Goal: Task Accomplishment & Management: Manage account settings

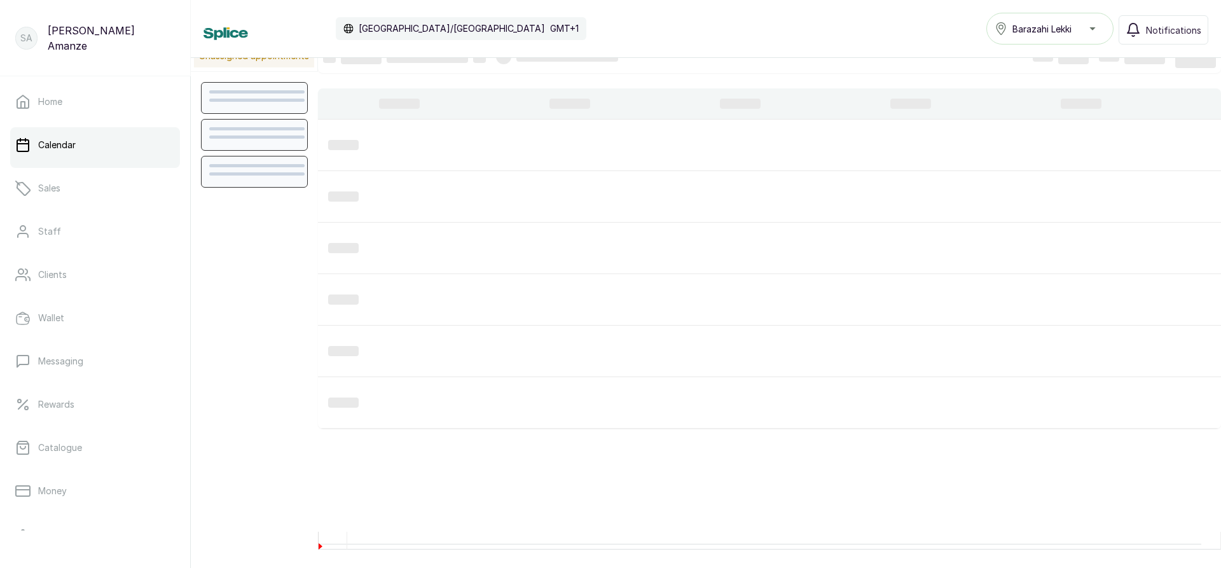
scroll to position [27, 0]
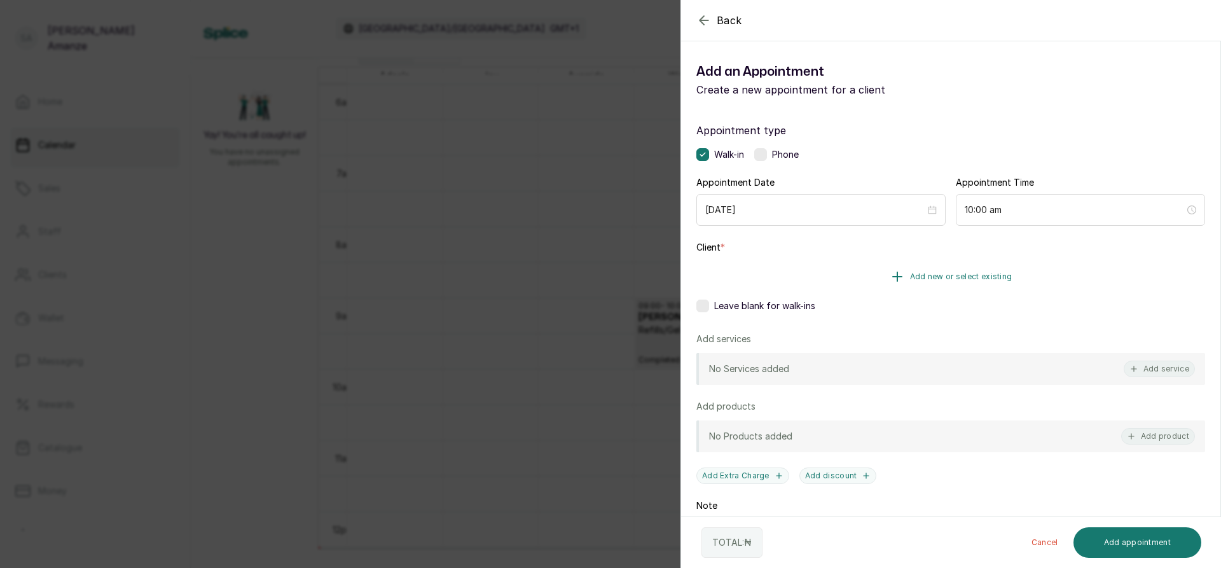
click at [769, 278] on button "Add new or select existing" at bounding box center [950, 277] width 509 height 36
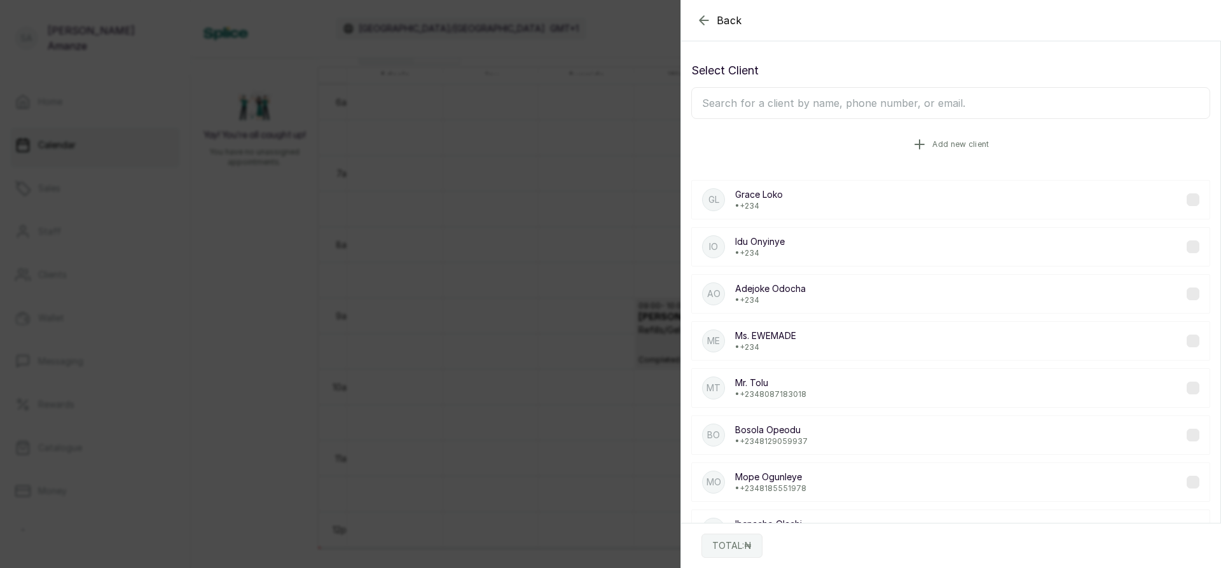
click at [770, 153] on button "Add new client" at bounding box center [950, 145] width 519 height 36
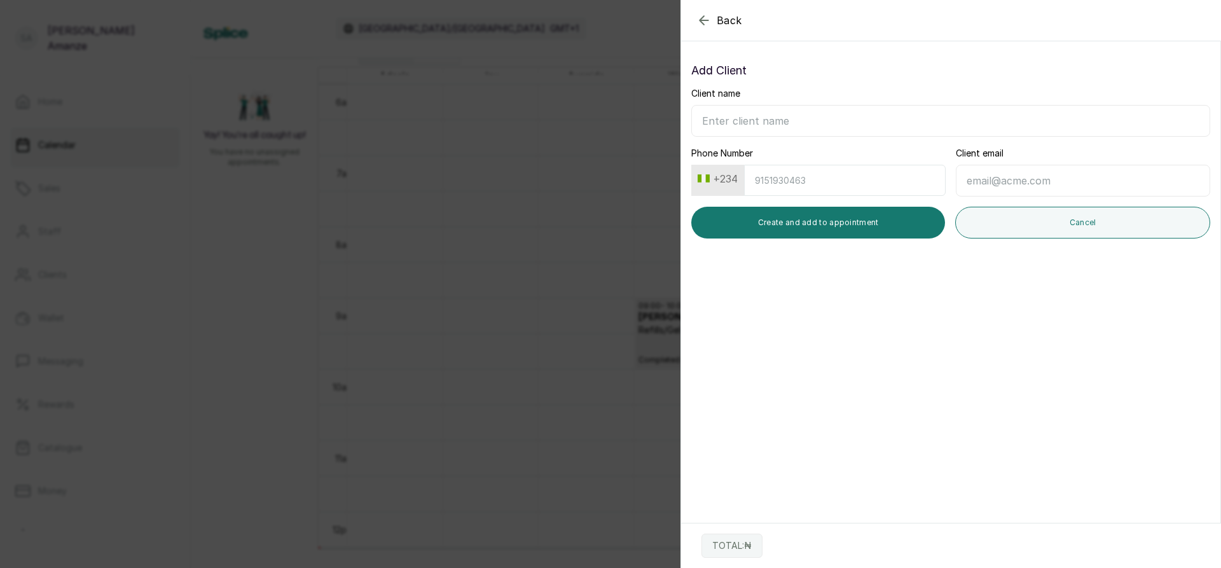
click at [773, 113] on input "Client name" at bounding box center [950, 121] width 519 height 32
type input "[PERSON_NAME]"
click at [780, 183] on input "Phone Number" at bounding box center [845, 180] width 202 height 31
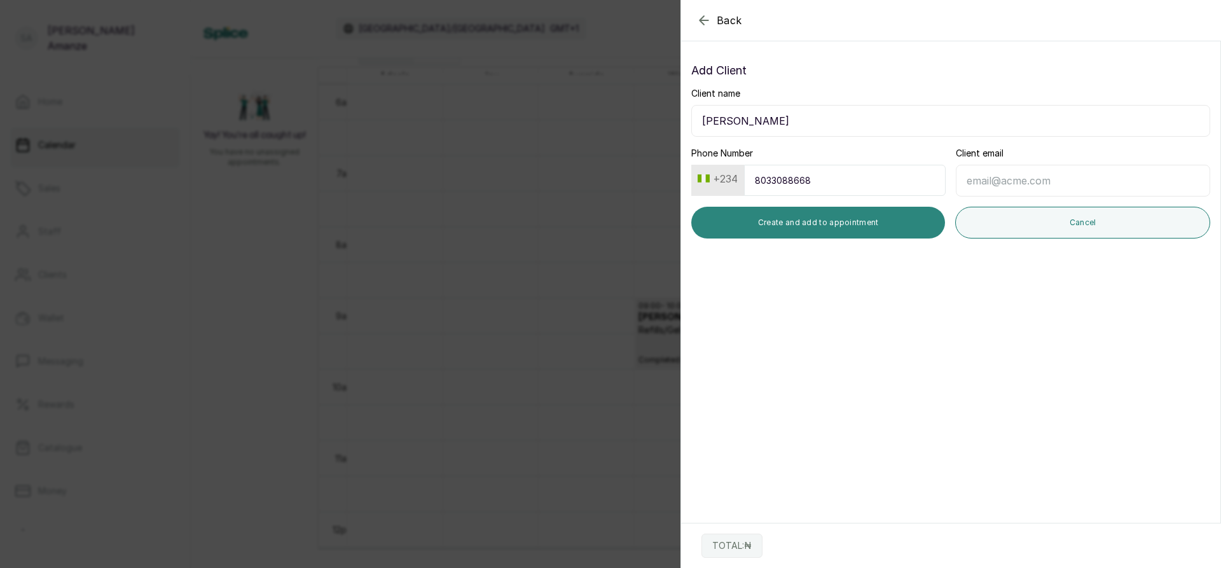
type input "8033088668"
click at [797, 222] on button "Create and add to appointment" at bounding box center [818, 223] width 254 height 32
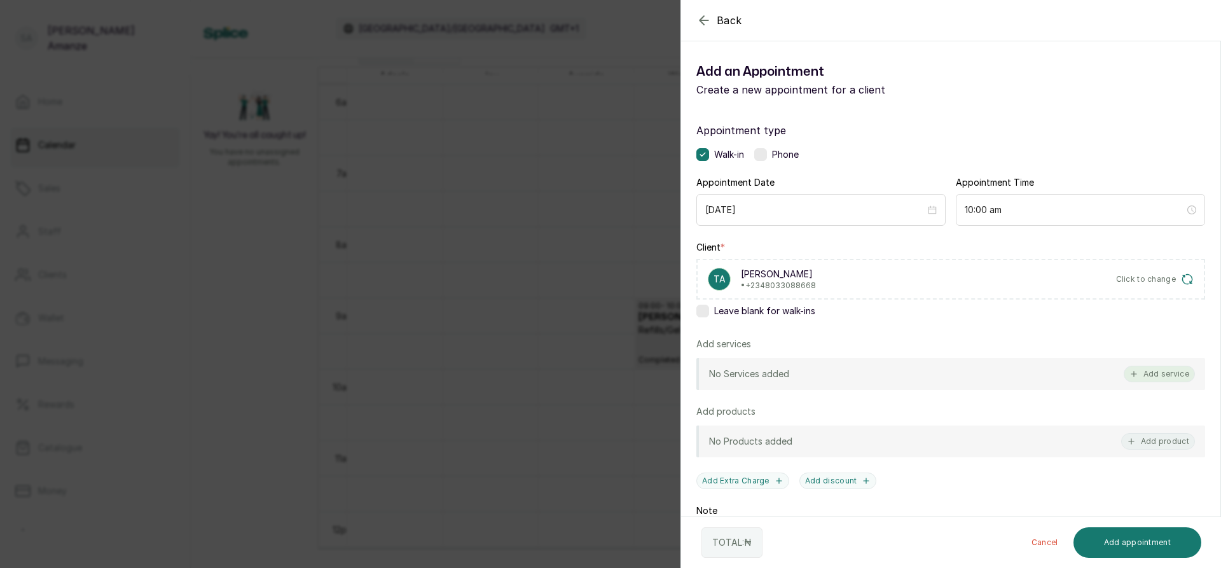
click at [1158, 378] on button "Add service" at bounding box center [1159, 374] width 71 height 17
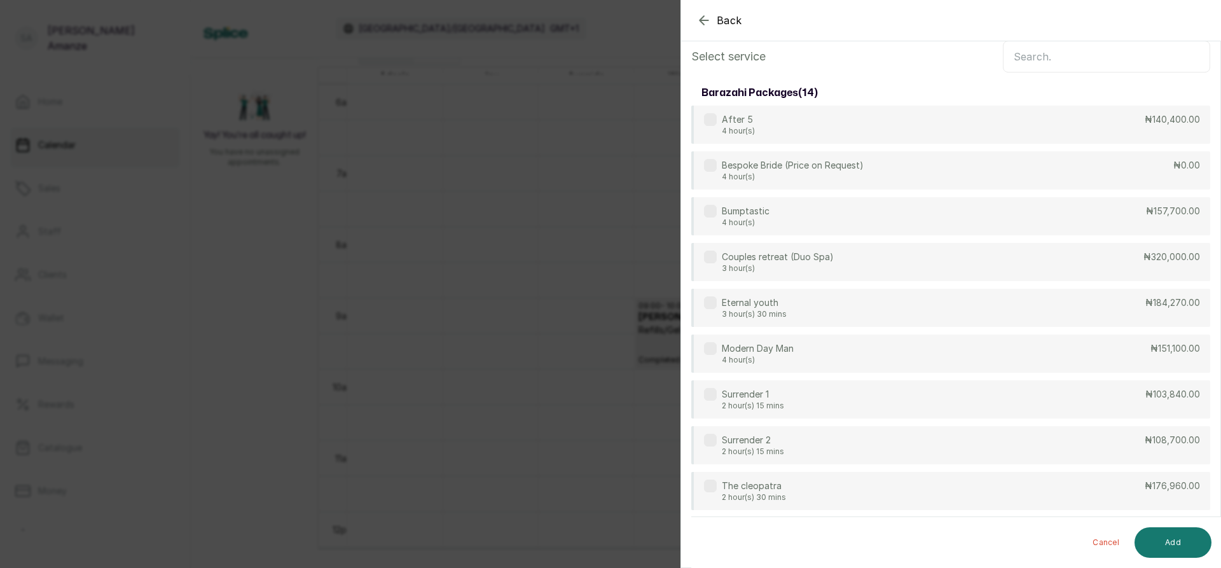
scroll to position [0, 0]
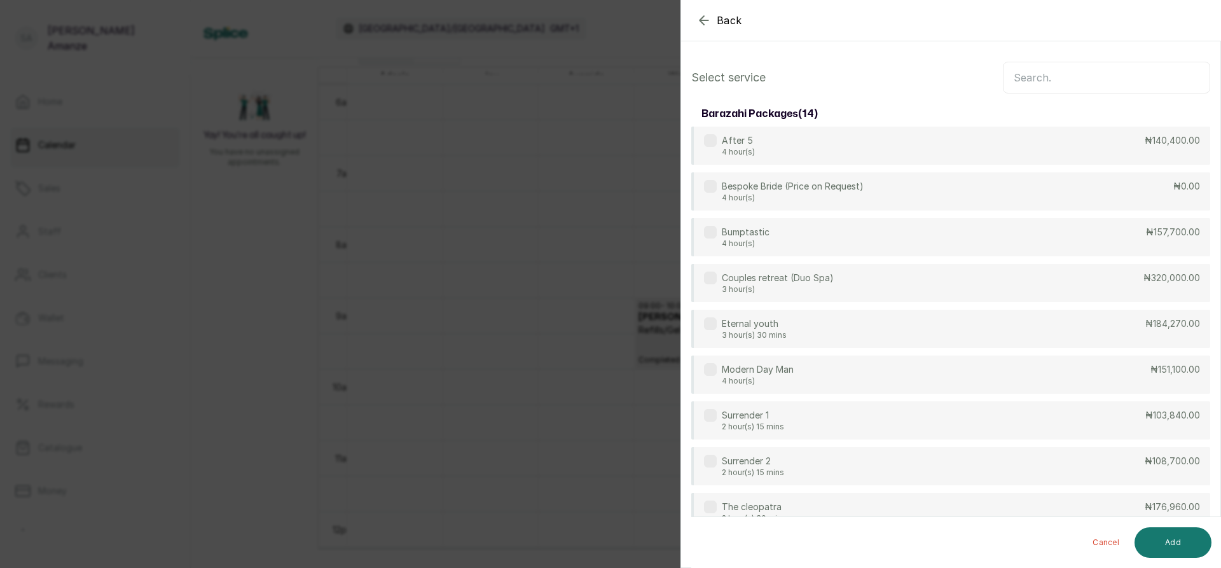
click at [1047, 69] on input "text" at bounding box center [1106, 78] width 207 height 32
click at [1030, 84] on input "text" at bounding box center [1106, 78] width 207 height 32
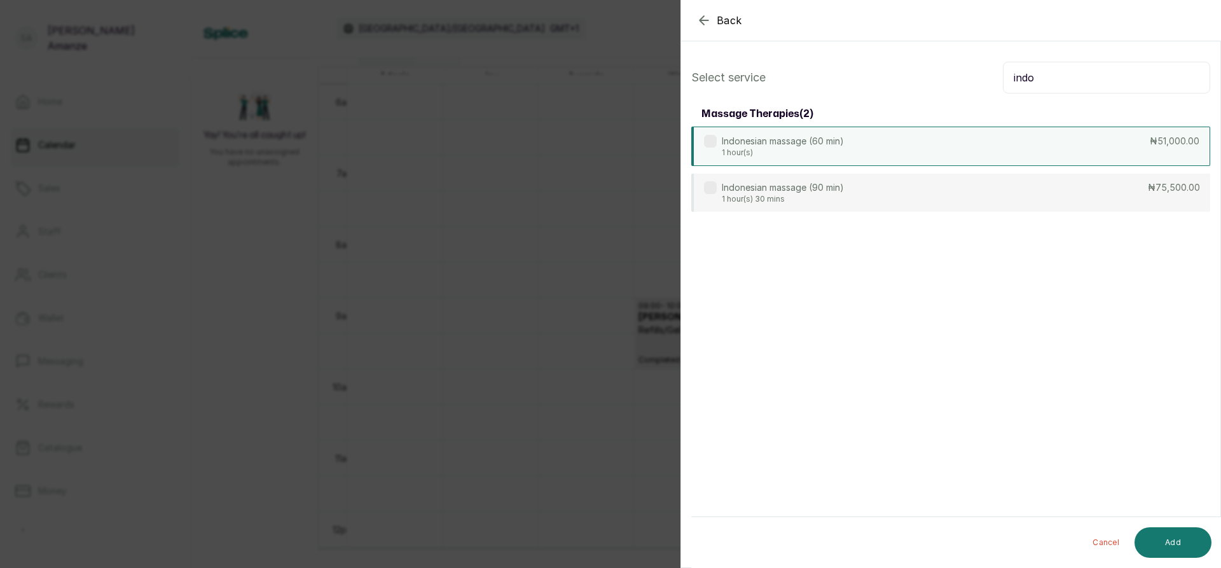
click at [942, 143] on div "Indonesian massage (60 min) 1 hour(s) ₦51,000.00" at bounding box center [950, 146] width 519 height 39
drag, startPoint x: 1037, startPoint y: 78, endPoint x: 961, endPoint y: 88, distance: 75.8
click at [961, 88] on div "Select service indo" at bounding box center [950, 78] width 519 height 32
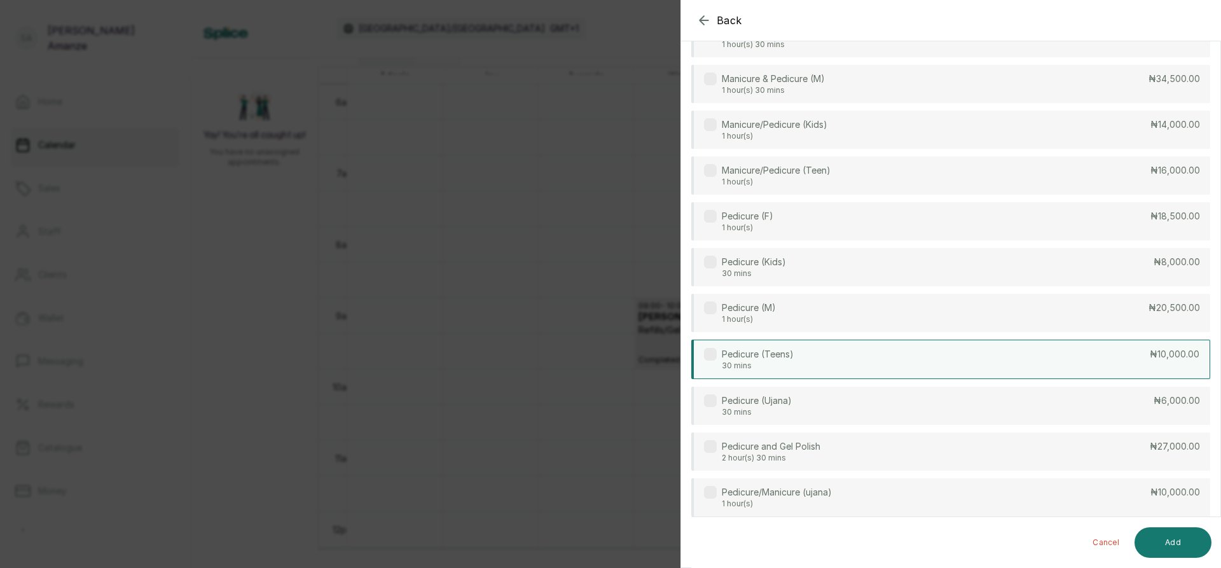
scroll to position [318, 0]
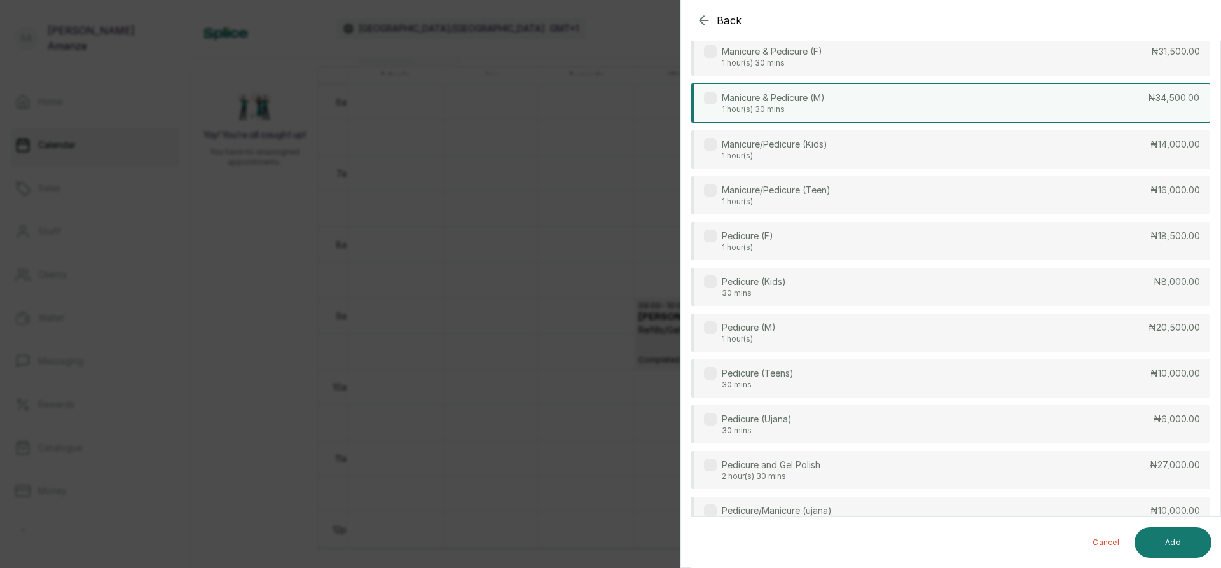
click at [848, 117] on div "Manicure & Pedicure (M) 1 hour(s) 30 mins ₦34,500.00" at bounding box center [950, 102] width 519 height 39
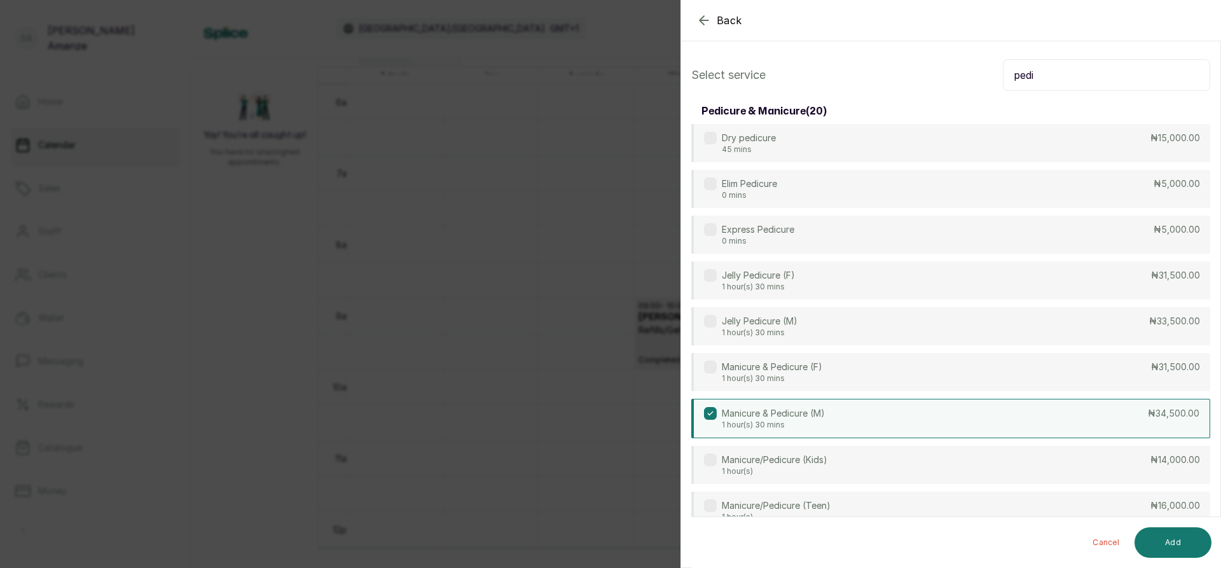
scroll to position [0, 0]
drag, startPoint x: 1035, startPoint y: 74, endPoint x: 917, endPoint y: 90, distance: 118.6
click at [917, 90] on div "Select service pedi" at bounding box center [950, 78] width 519 height 32
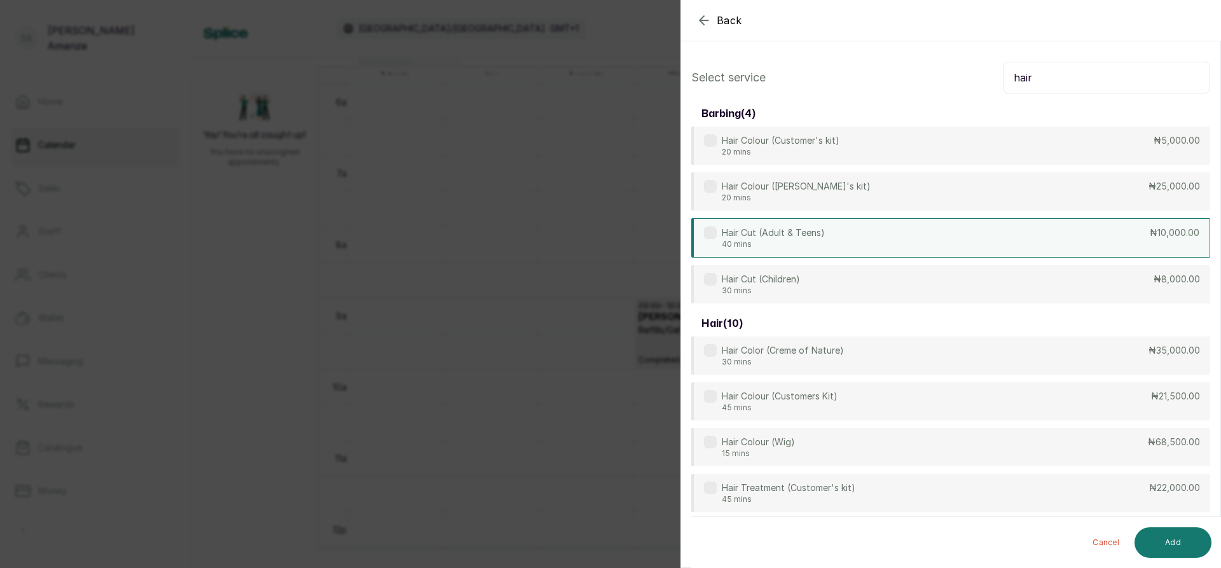
type input "hair"
drag, startPoint x: 789, startPoint y: 231, endPoint x: 802, endPoint y: 238, distance: 14.8
click at [790, 232] on p "Hair Cut (Adult & Teens)" at bounding box center [773, 232] width 103 height 13
click at [1165, 541] on button "Add" at bounding box center [1172, 542] width 77 height 31
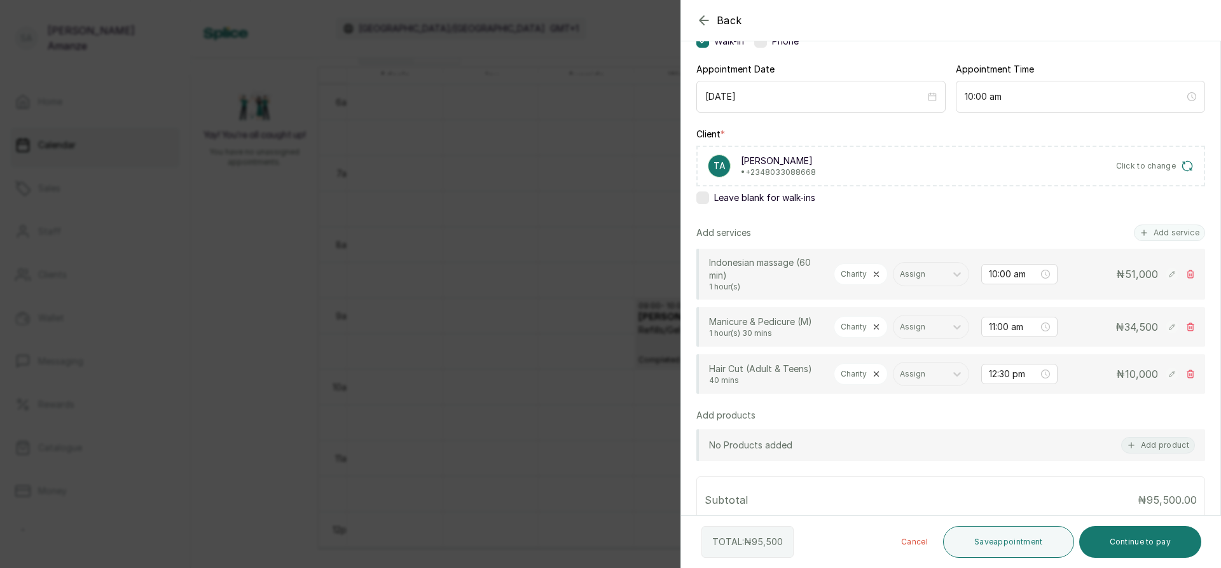
scroll to position [254, 0]
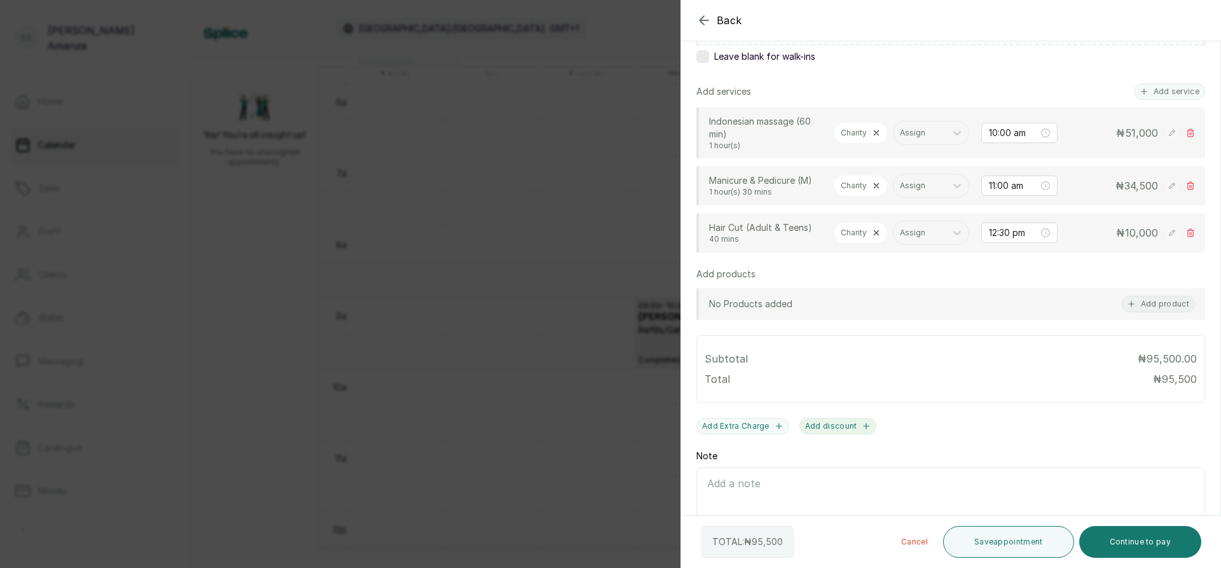
click at [813, 434] on button "Add discount" at bounding box center [838, 426] width 78 height 17
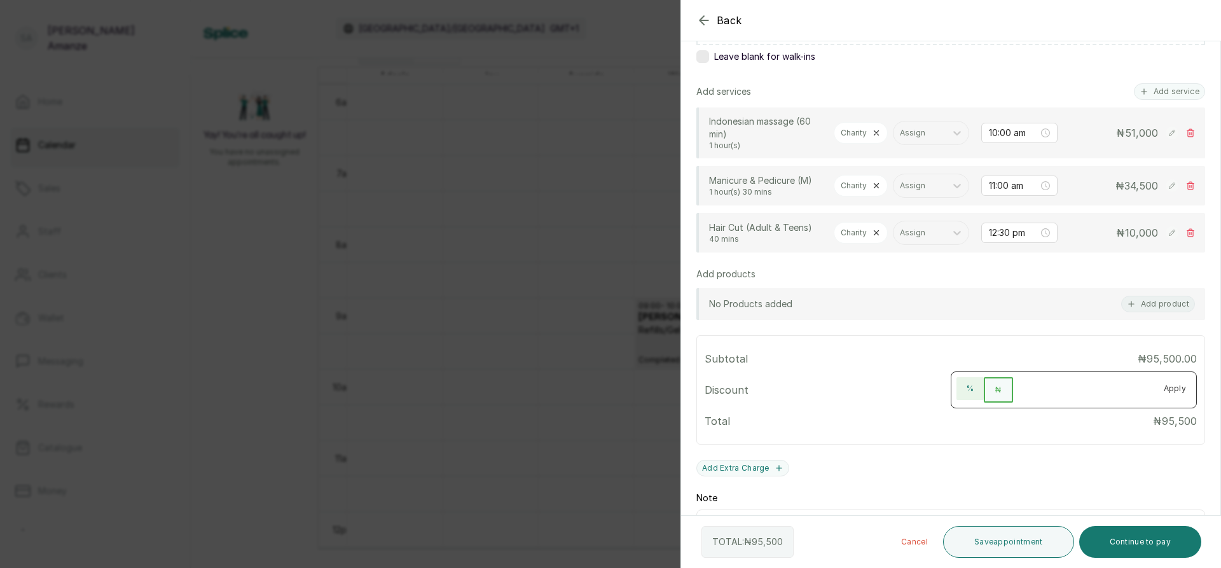
click at [963, 400] on button "%" at bounding box center [969, 388] width 27 height 23
click at [956, 377] on button "%" at bounding box center [971, 389] width 30 height 25
click at [967, 403] on button "%" at bounding box center [971, 389] width 30 height 25
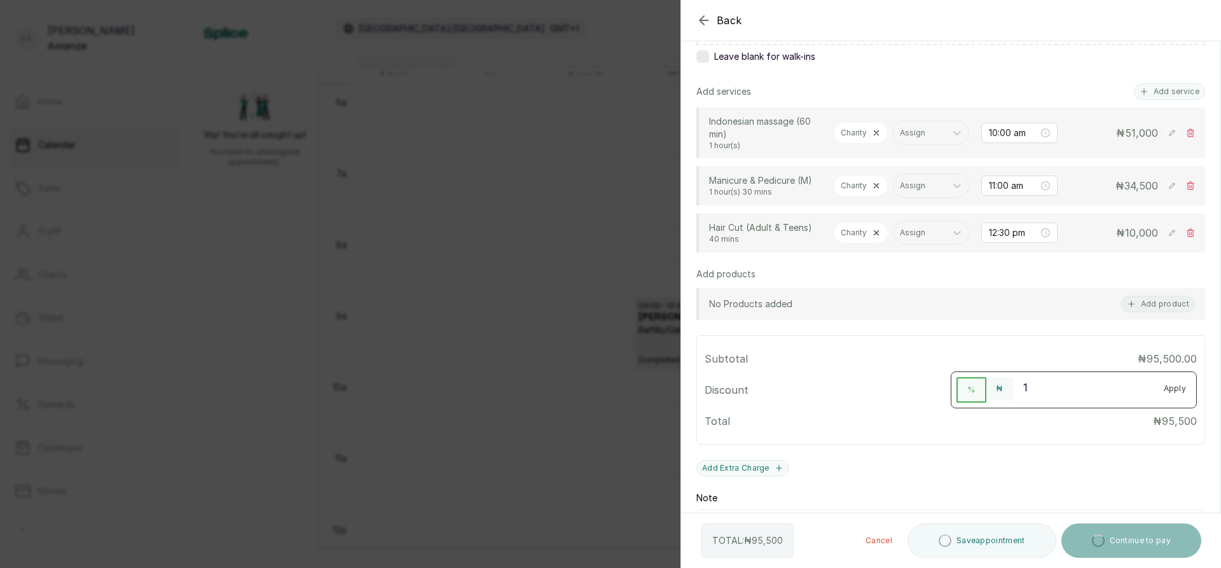
click at [1132, 397] on input "1" at bounding box center [1083, 387] width 141 height 20
click at [1132, 397] on input "2" at bounding box center [1083, 387] width 141 height 20
click at [1132, 397] on input "3" at bounding box center [1083, 387] width 141 height 20
click at [1132, 397] on input "4" at bounding box center [1083, 387] width 141 height 20
click at [1132, 397] on input "5" at bounding box center [1083, 387] width 141 height 20
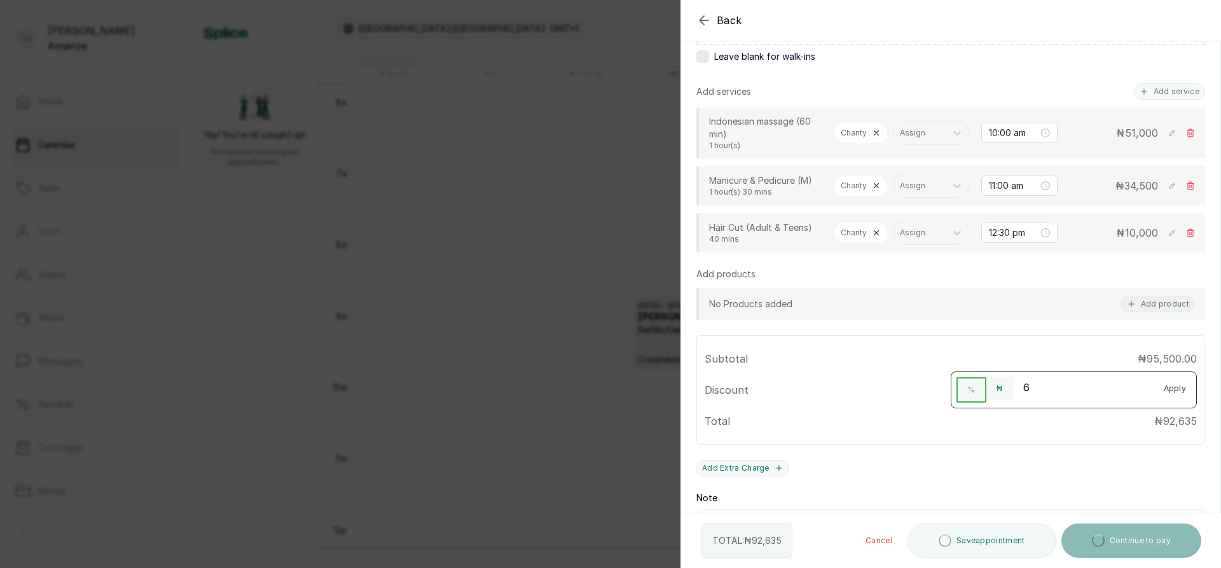
click at [1132, 397] on input "6" at bounding box center [1083, 387] width 141 height 20
click at [1132, 397] on input "7" at bounding box center [1083, 387] width 141 height 20
click at [1132, 397] on input "8" at bounding box center [1083, 387] width 141 height 20
click at [1132, 397] on input "9" at bounding box center [1083, 387] width 141 height 20
click at [1132, 397] on input "10" at bounding box center [1083, 387] width 141 height 20
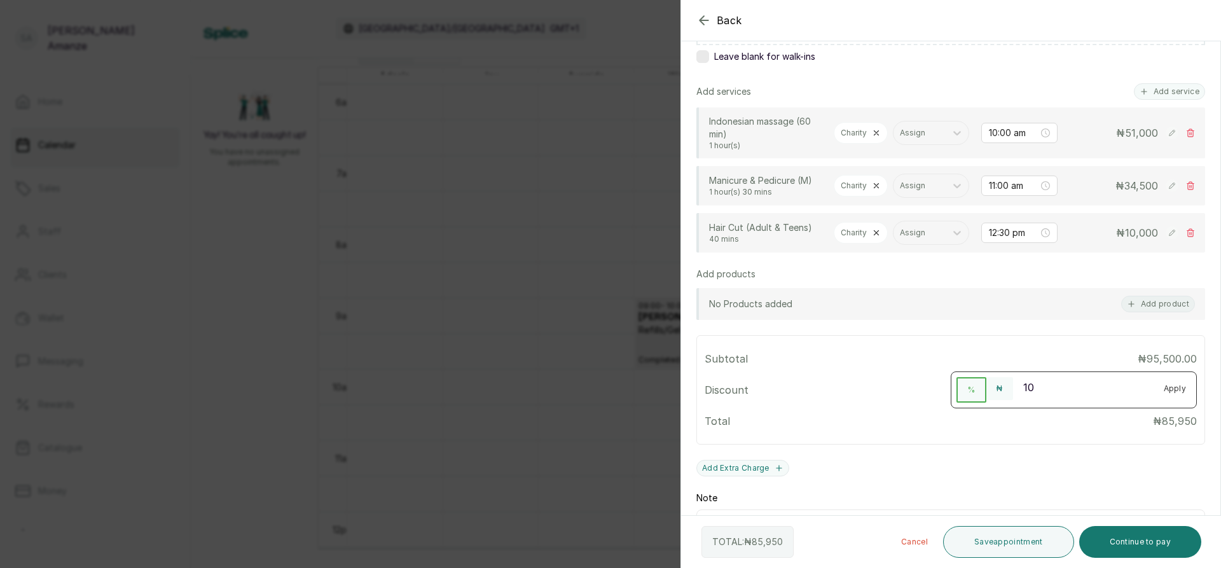
click at [1067, 436] on div "Subtotal ₦95,500.00 Discount % ₦ 10 Apply Total ₦ 85,950" at bounding box center [951, 389] width 492 height 93
click at [1138, 397] on input "10" at bounding box center [1083, 387] width 141 height 20
click at [1135, 397] on input "10" at bounding box center [1083, 387] width 141 height 20
type input "10"
click at [1021, 547] on button "Save appointment" at bounding box center [1008, 542] width 131 height 32
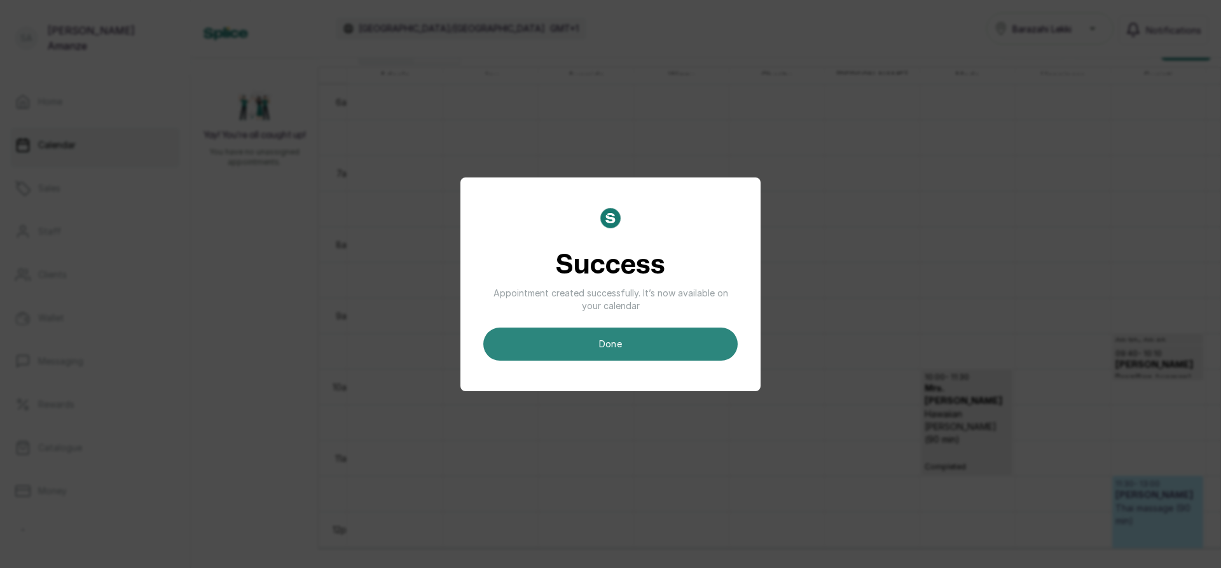
click at [595, 343] on button "done" at bounding box center [610, 343] width 254 height 33
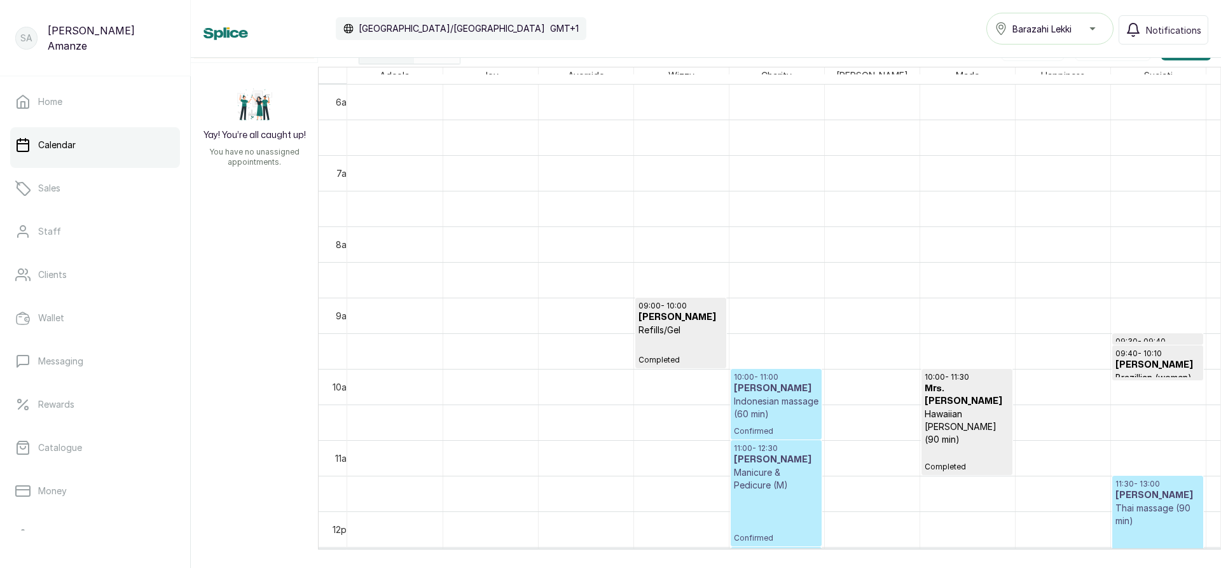
click at [782, 406] on p "Indonesian massage (60 min)" at bounding box center [776, 407] width 85 height 25
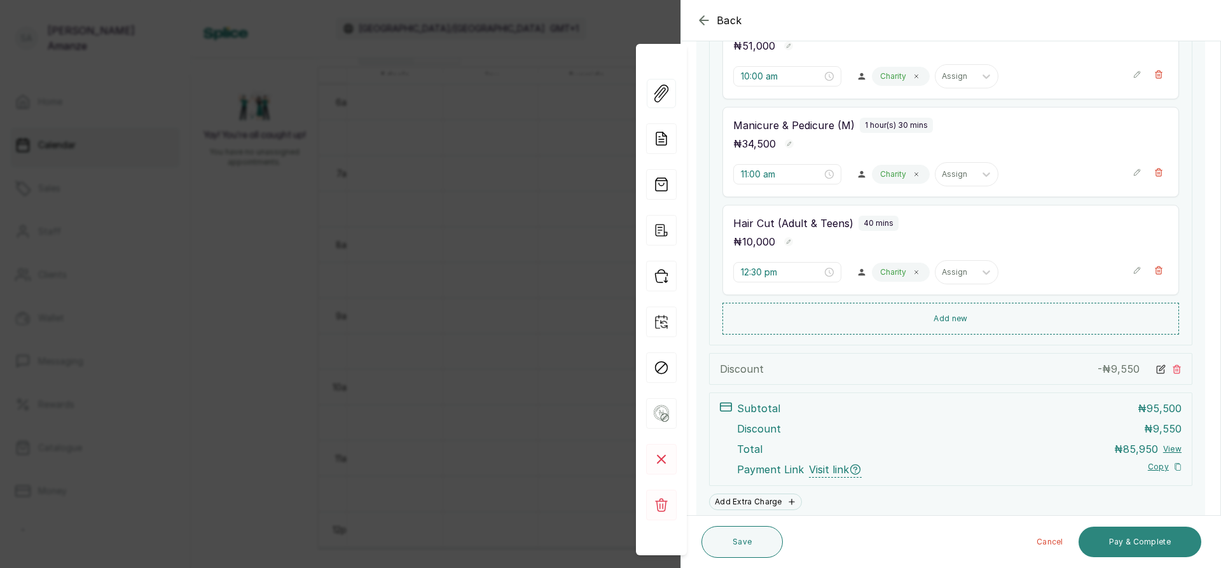
click at [1106, 539] on button "Pay & Complete" at bounding box center [1140, 542] width 123 height 31
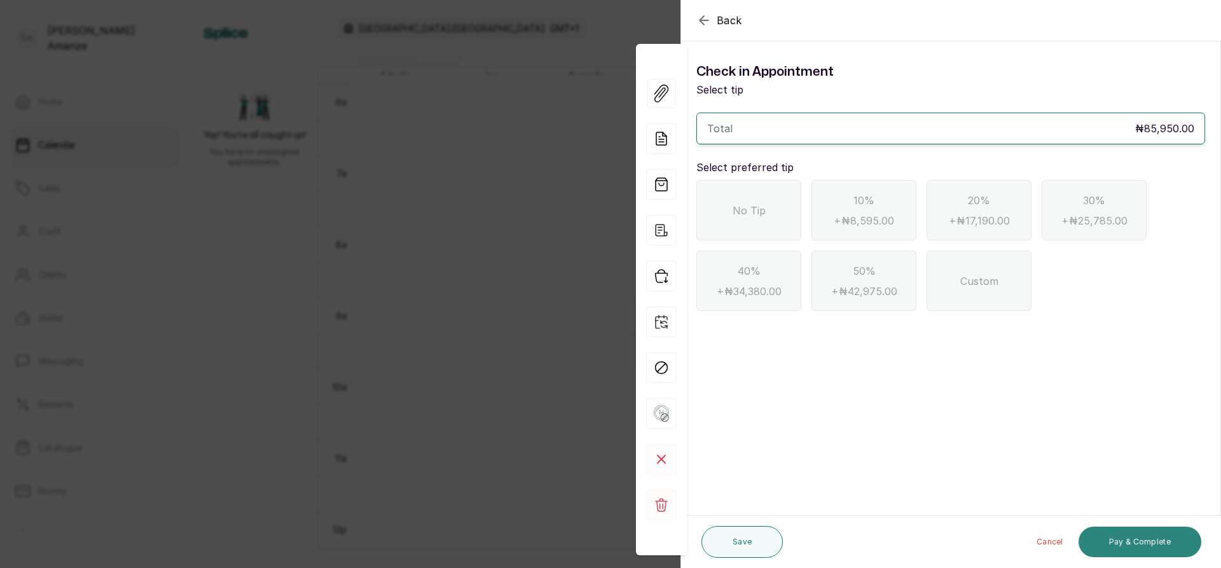
scroll to position [0, 0]
click at [740, 216] on span "No Tip" at bounding box center [749, 210] width 33 height 15
click at [1104, 541] on button "Pay & Complete" at bounding box center [1140, 542] width 123 height 31
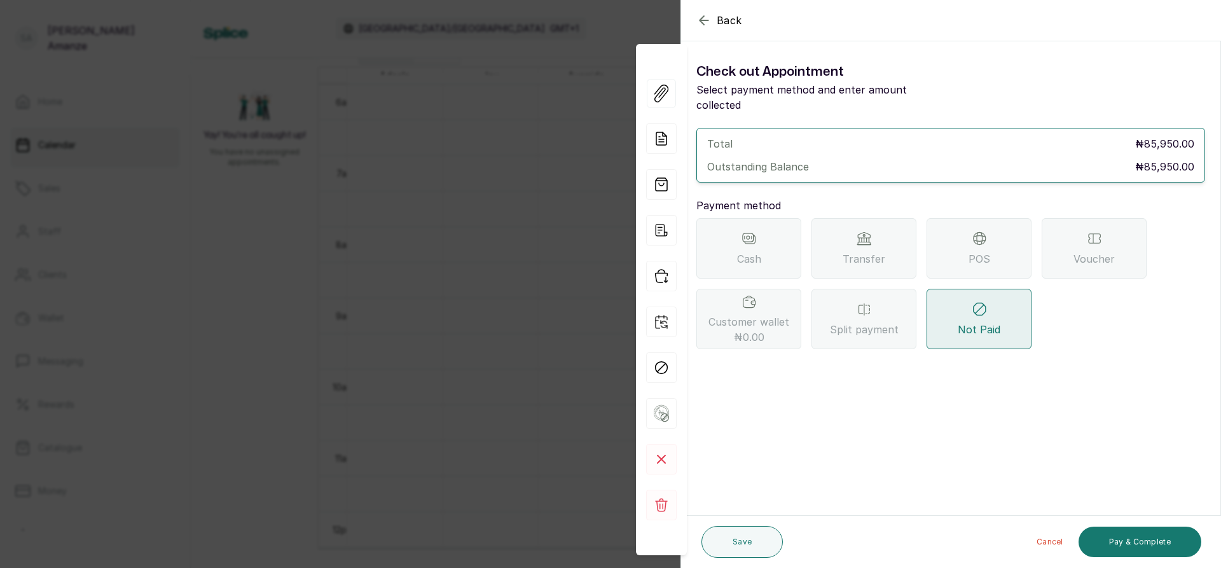
click at [977, 231] on div "POS" at bounding box center [979, 248] width 105 height 60
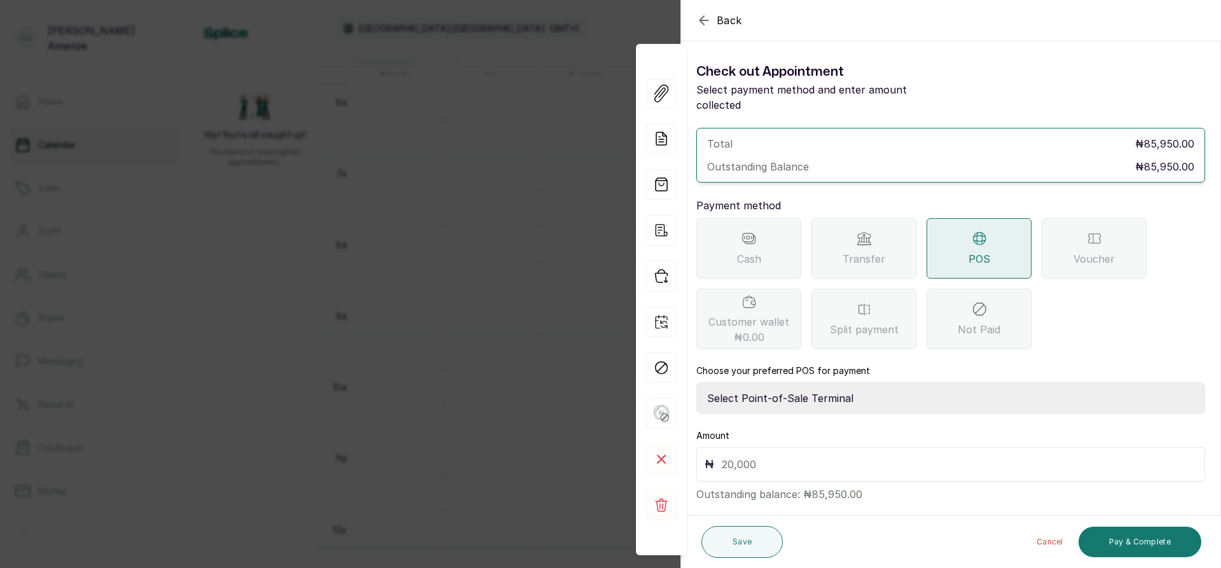
click at [858, 382] on select "Select Point-of-Sale Terminal [GEOGRAPHIC_DATA] POS Paystack-Titan Access POS A…" at bounding box center [950, 398] width 509 height 32
select select "4d1b21be-96f6-4525-8484-90dd038af117"
click at [696, 382] on select "Select Point-of-Sale Terminal [GEOGRAPHIC_DATA] POS Paystack-Titan Access POS A…" at bounding box center [950, 398] width 509 height 32
click at [821, 462] on div "₦" at bounding box center [950, 464] width 509 height 34
click at [817, 460] on div "₦" at bounding box center [950, 464] width 509 height 34
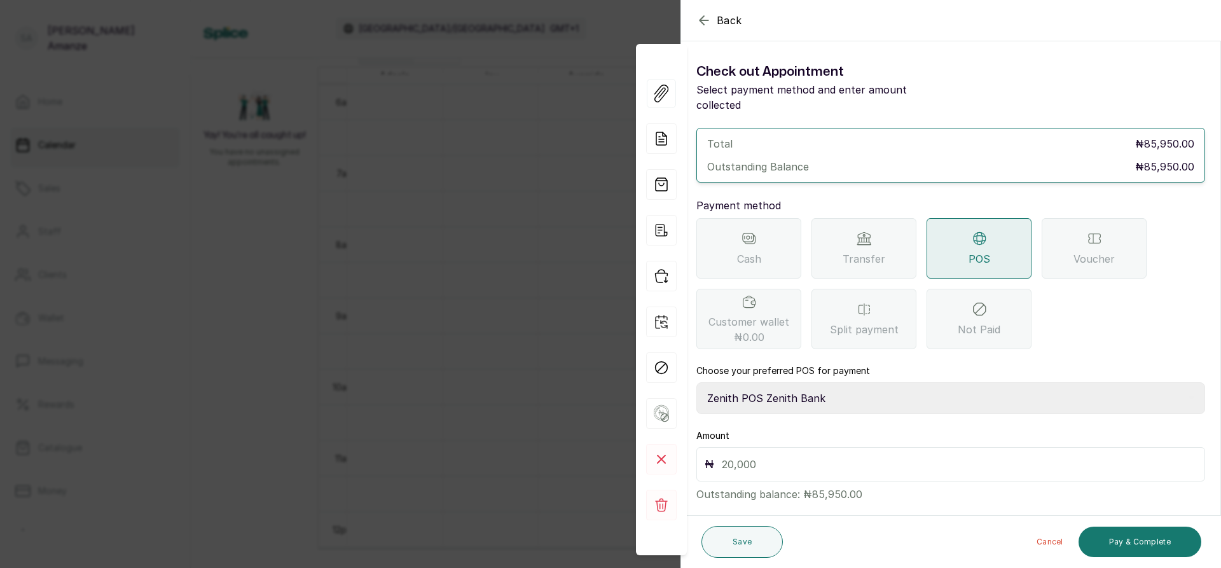
click at [813, 455] on input "text" at bounding box center [959, 464] width 475 height 18
type input "85,950"
click at [1101, 546] on button "Pay & Complete" at bounding box center [1140, 542] width 123 height 31
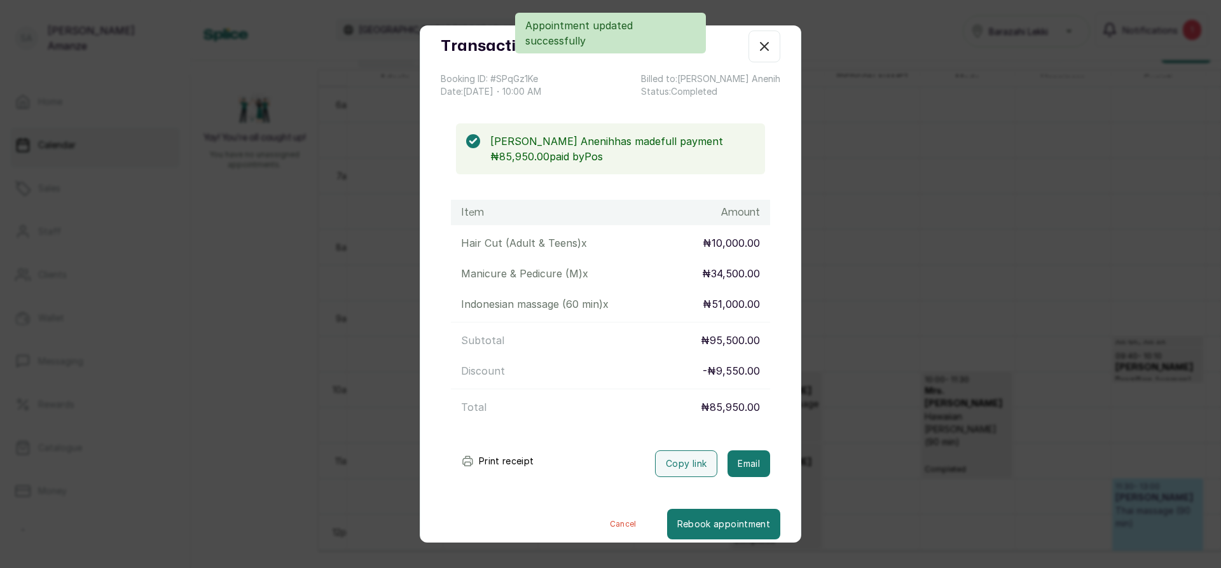
scroll to position [44, 0]
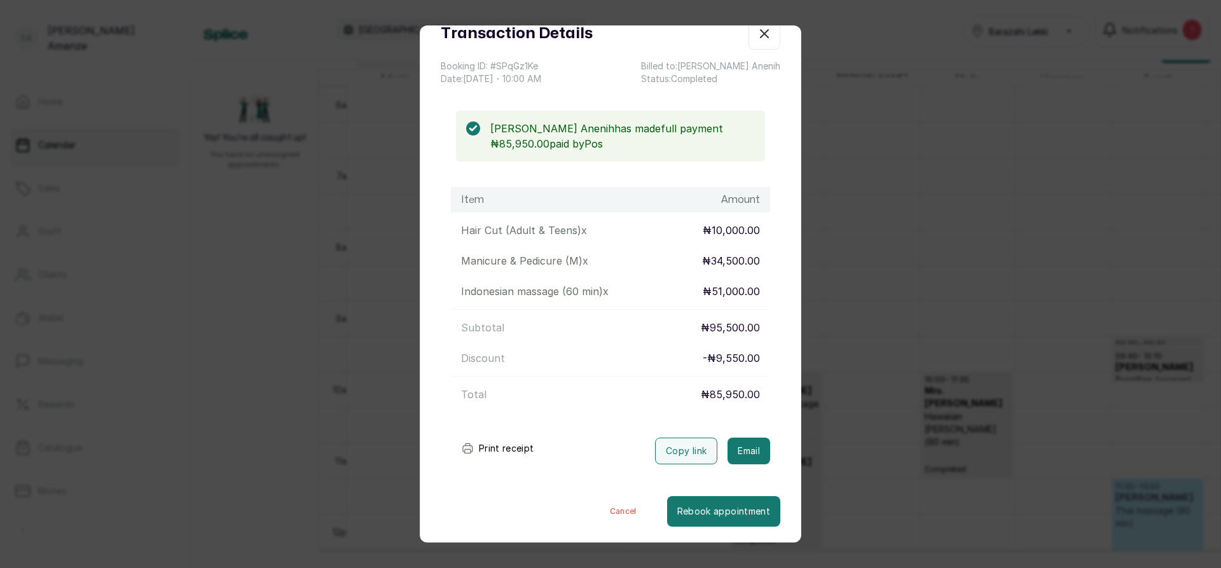
click at [757, 31] on icon "button" at bounding box center [764, 33] width 15 height 15
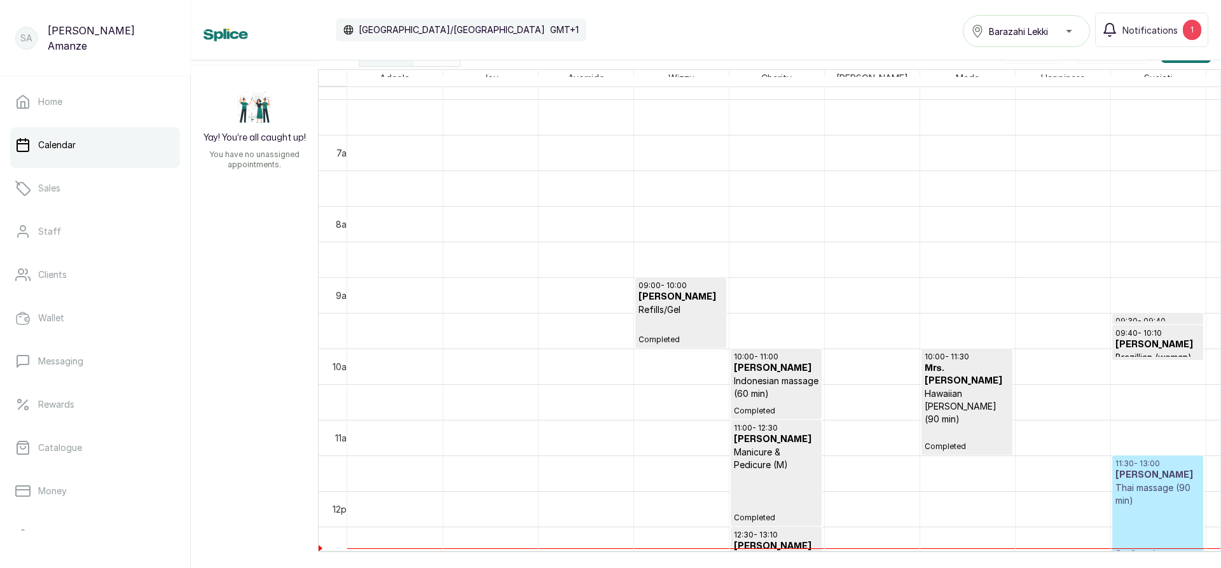
scroll to position [428, 0]
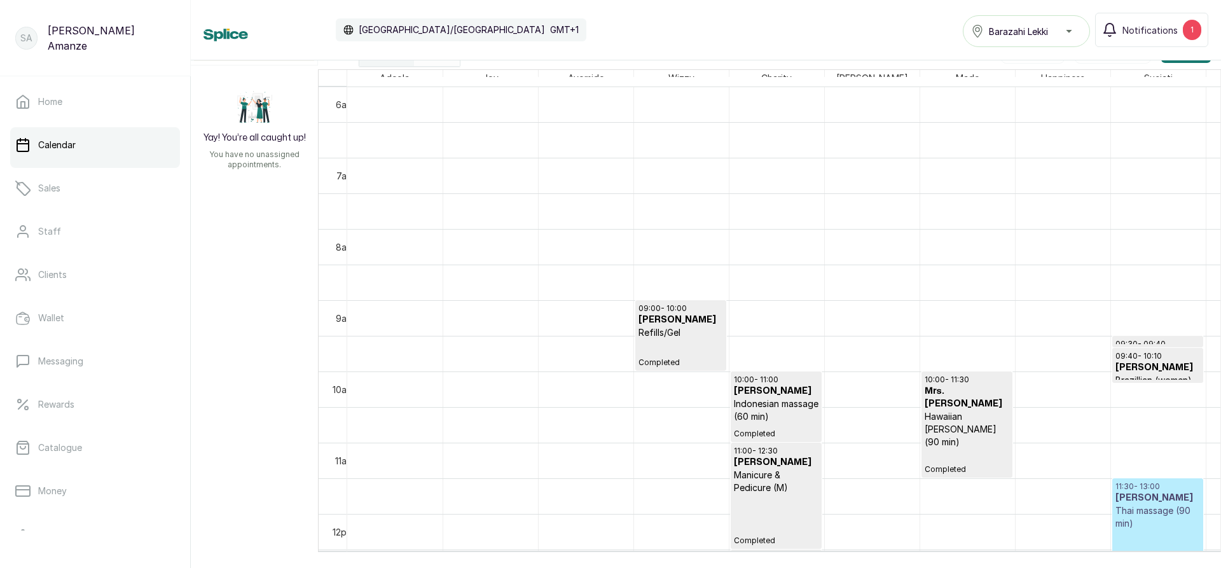
click at [768, 417] on p "Indonesian massage (60 min)" at bounding box center [776, 409] width 85 height 25
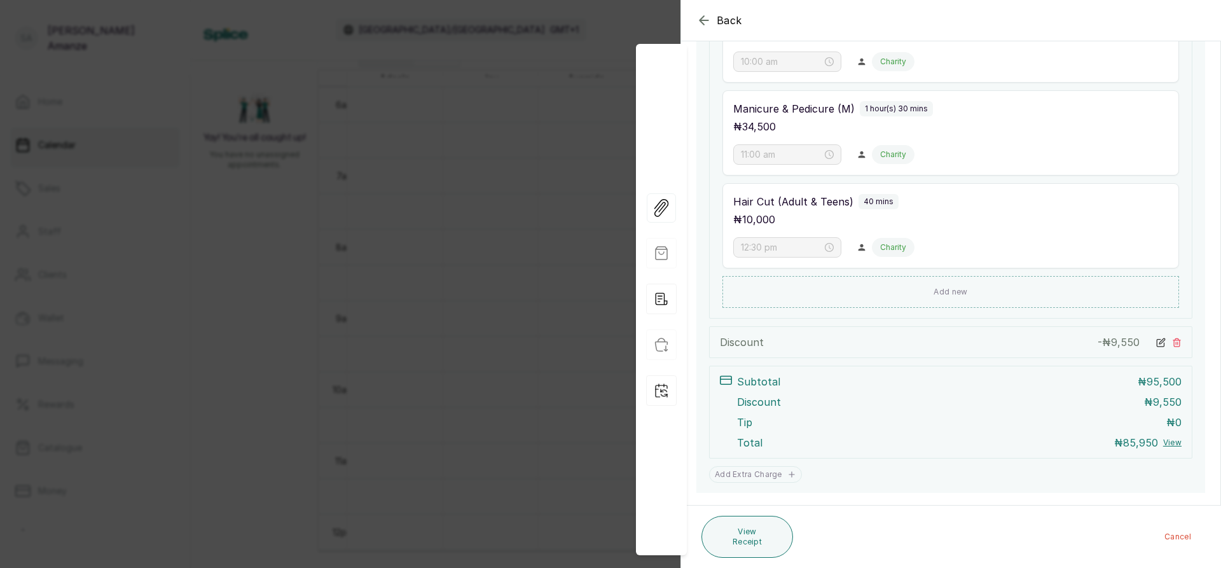
scroll to position [318, 0]
click at [988, 501] on form "Back Appointment Details Edit appointment 🚶 Walk-in (booked by [PERSON_NAME]) M…" at bounding box center [950, 136] width 539 height 906
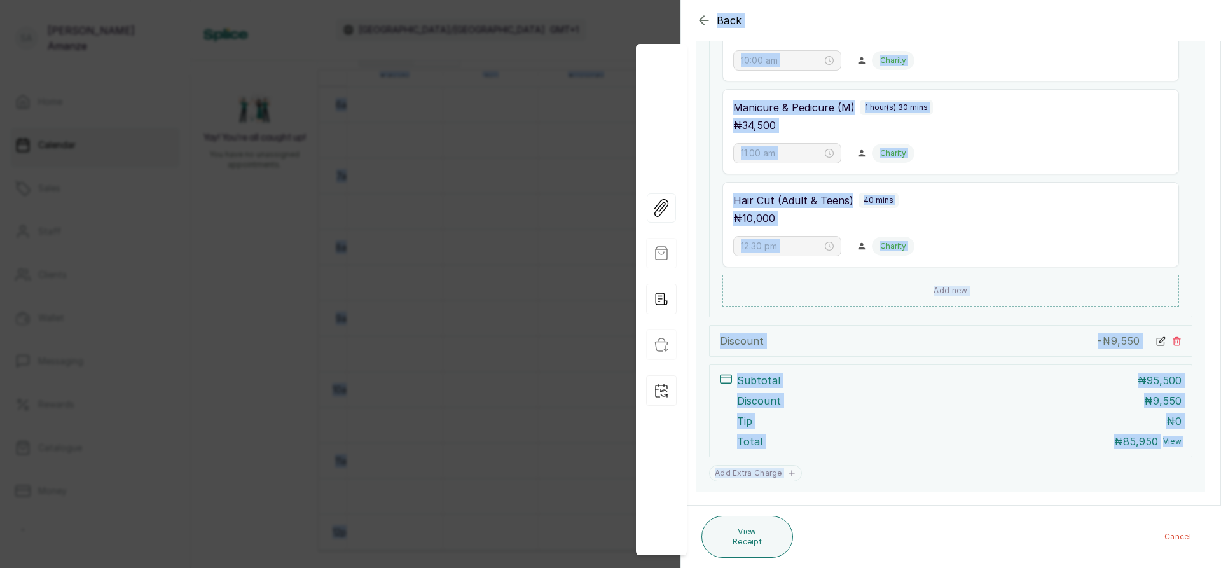
drag, startPoint x: 906, startPoint y: 505, endPoint x: 892, endPoint y: 598, distance: 93.8
click at [892, 567] on html "SA [PERSON_NAME] Home Calendar Sales Staff Clients Wallet Messaging Rewards Cat…" at bounding box center [610, 284] width 1221 height 568
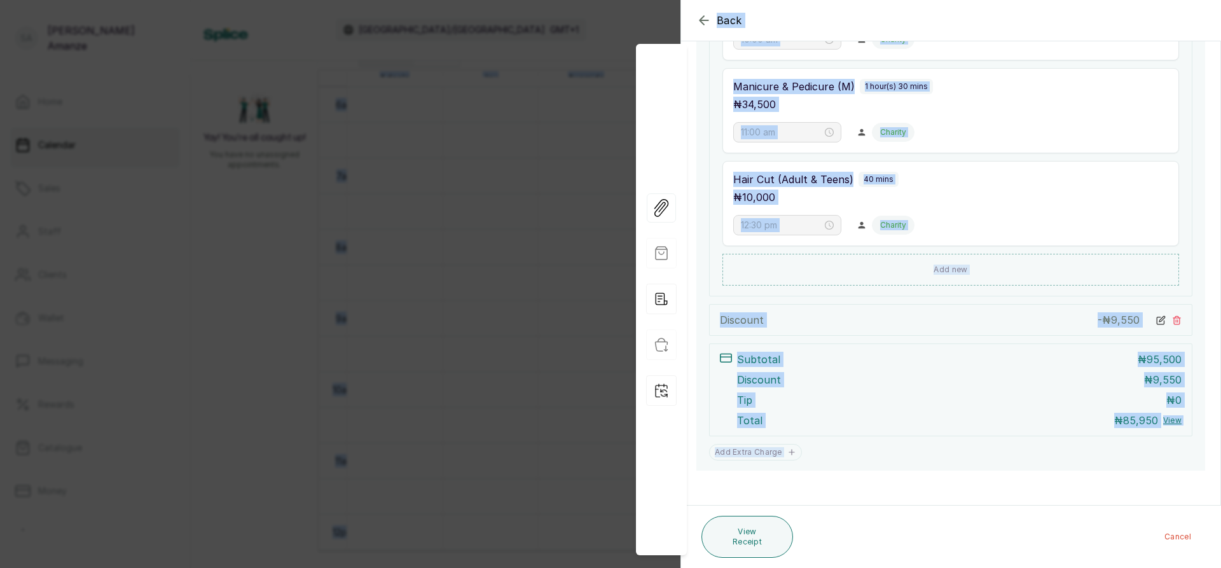
click at [529, 320] on div "Back Appointment Details Edit appointment 🚶 Walk-in (booked by [PERSON_NAME]) M…" at bounding box center [610, 284] width 1221 height 568
click at [530, 273] on div "Back Appointment Details Edit appointment 🚶 Walk-in (booked by [PERSON_NAME]) M…" at bounding box center [610, 284] width 1221 height 568
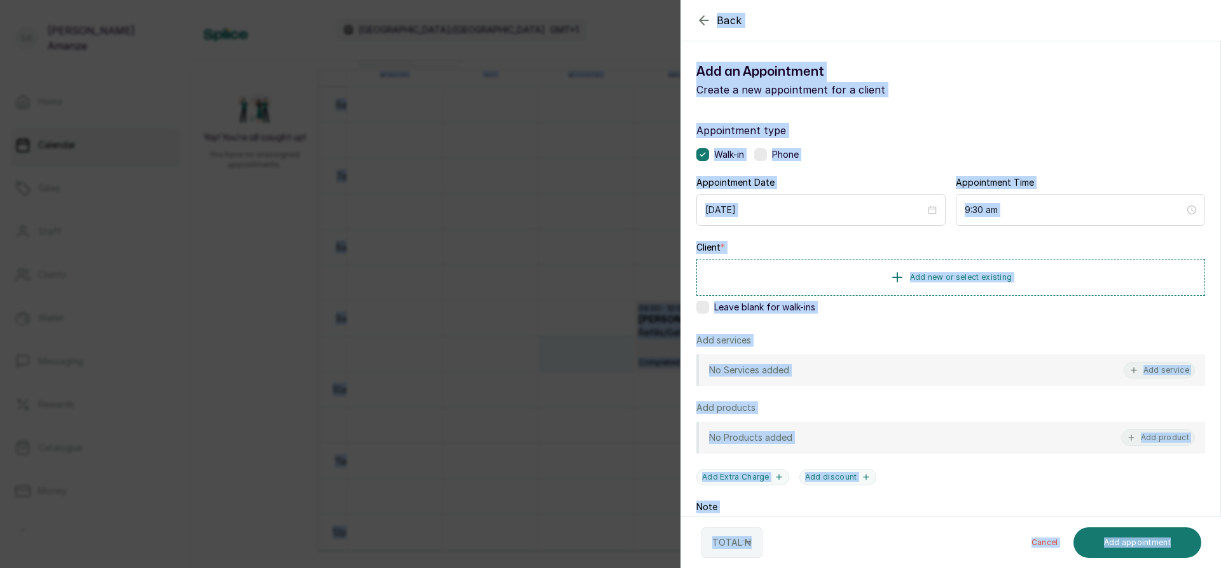
click at [537, 242] on div "Back Add Appointment Add an Appointment Create a new appointment for a client A…" at bounding box center [610, 284] width 1221 height 568
click at [513, 221] on div "Back Add Appointment Add an Appointment Create a new appointment for a client A…" at bounding box center [610, 284] width 1221 height 568
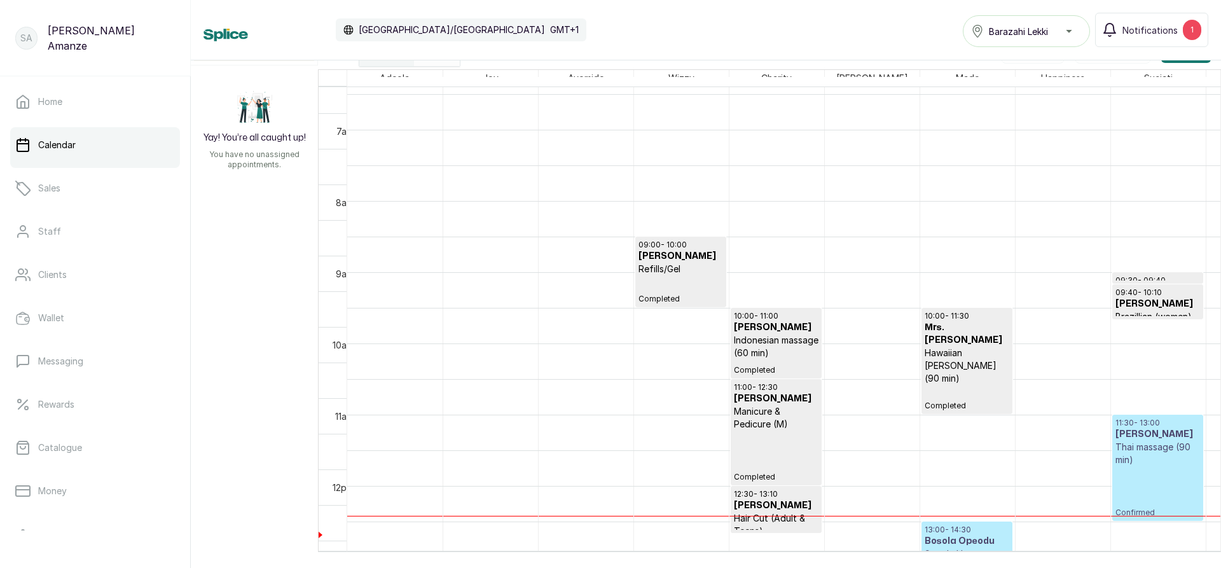
scroll to position [492, 0]
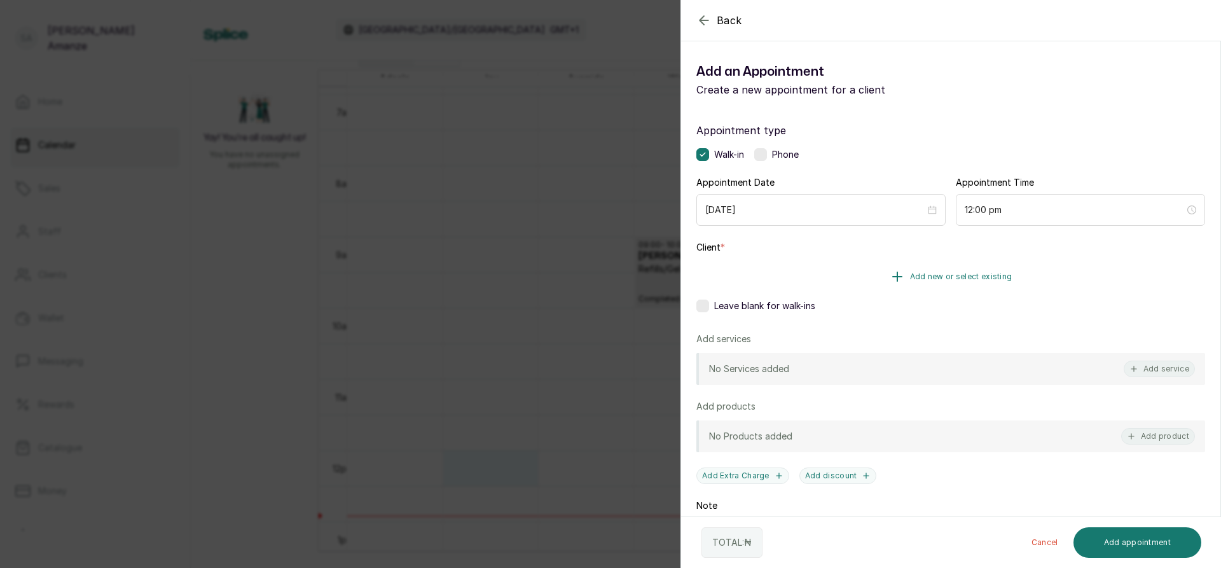
click at [895, 273] on icon "button" at bounding box center [897, 276] width 15 height 15
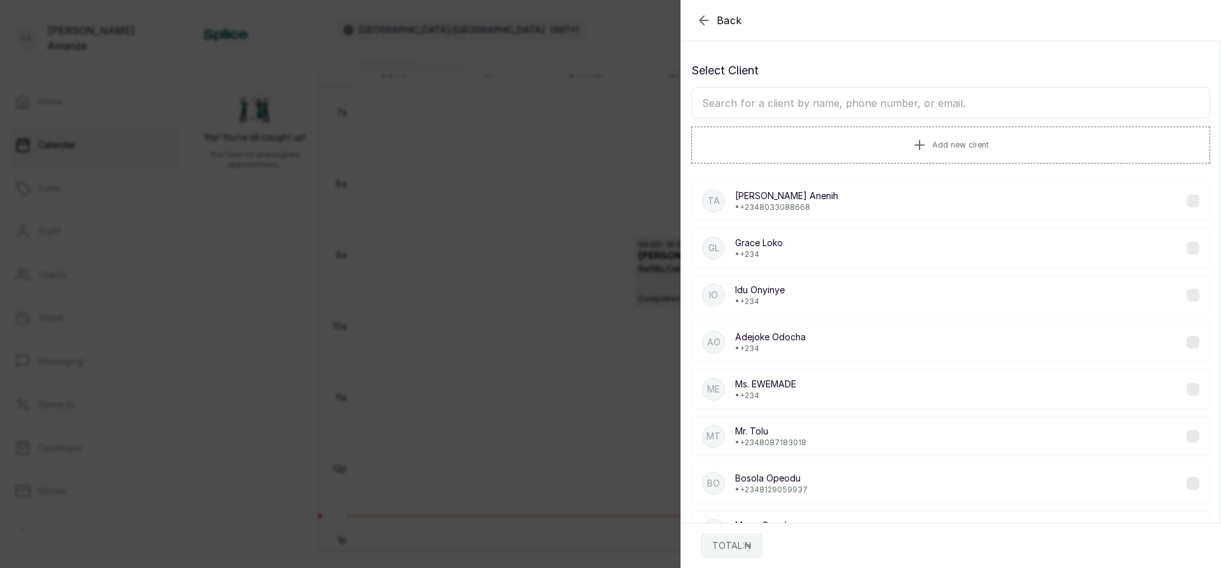
click at [828, 106] on input "text" at bounding box center [950, 103] width 519 height 32
click at [841, 149] on button "Add new client" at bounding box center [950, 145] width 519 height 36
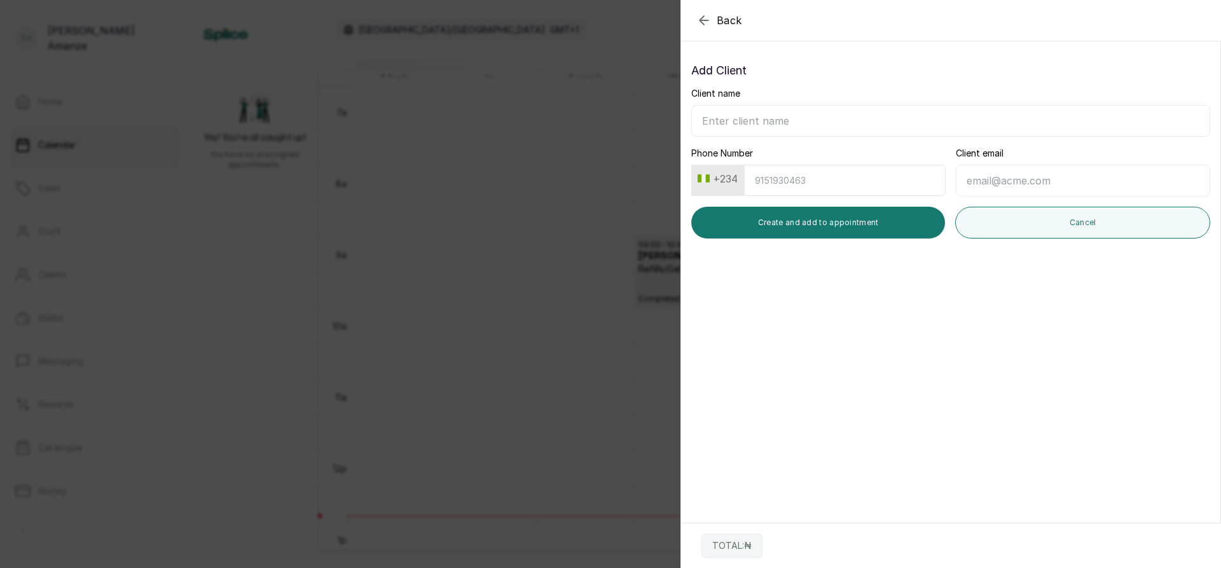
click at [742, 117] on input "Client name" at bounding box center [950, 121] width 519 height 32
type input "Njideka Jack"
click at [775, 219] on button "Create and add to appointment" at bounding box center [818, 223] width 254 height 32
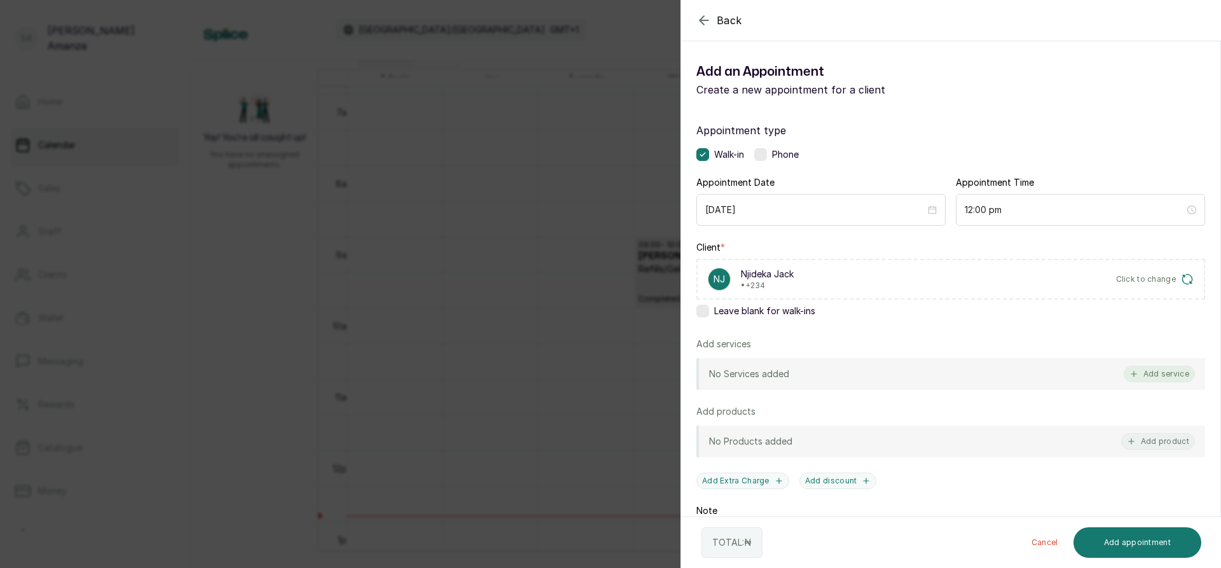
click at [1132, 366] on div "No Services added Add service" at bounding box center [950, 374] width 509 height 32
click at [1132, 375] on button "Add service" at bounding box center [1159, 374] width 71 height 17
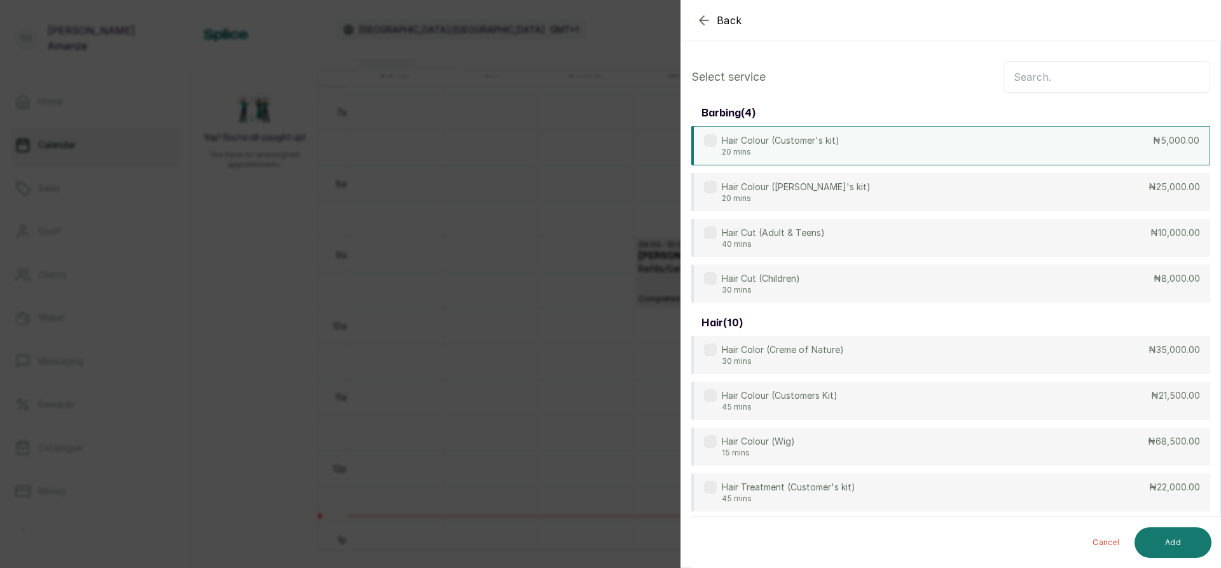
scroll to position [0, 0]
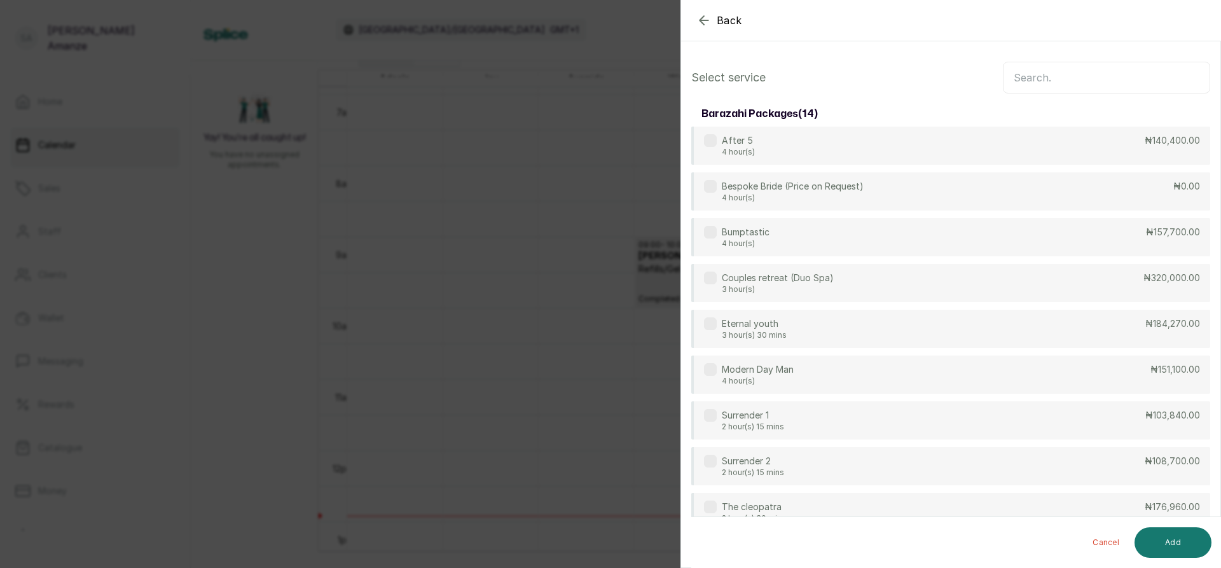
click at [1054, 83] on input "text" at bounding box center [1106, 78] width 207 height 32
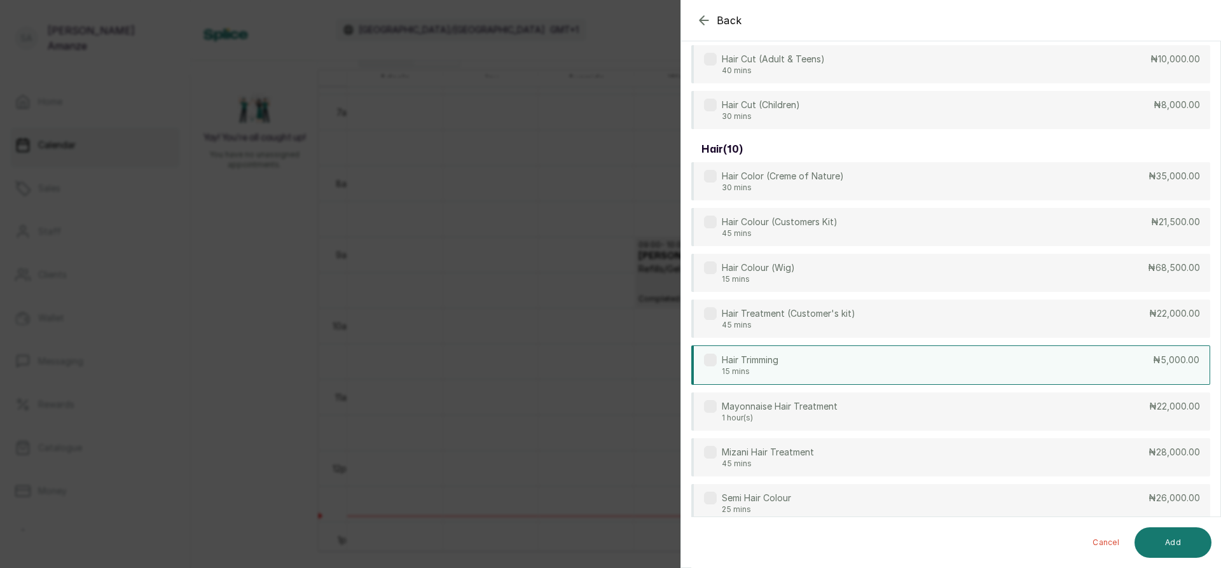
scroll to position [254, 0]
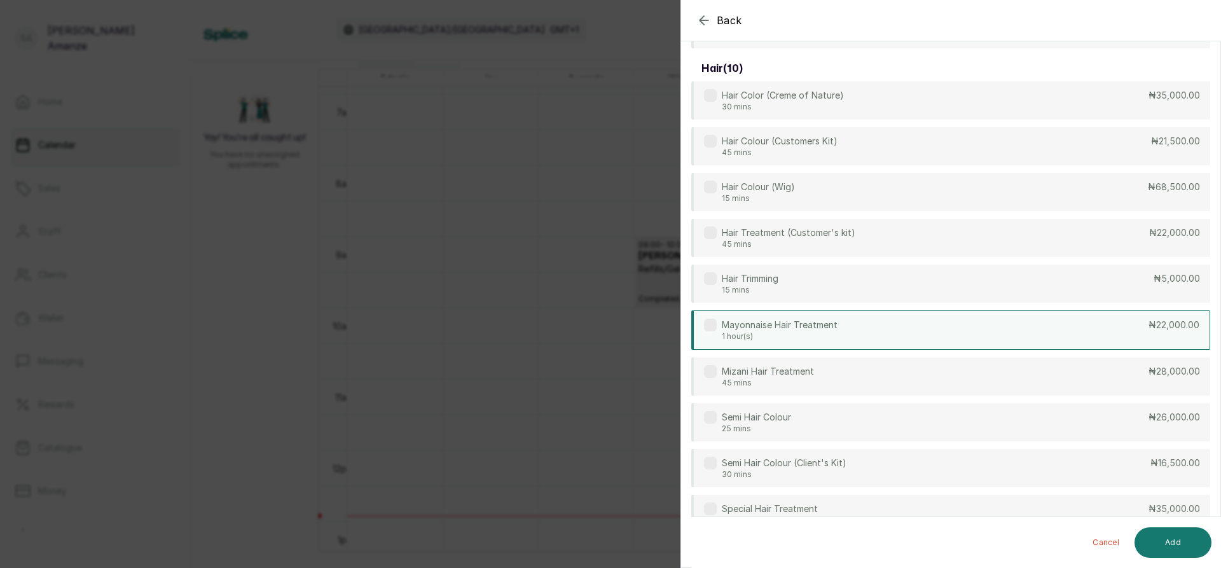
type input "hair"
click at [921, 343] on div "Mayonnaise Hair Treatment 1 hour(s) ₦22,000.00" at bounding box center [950, 329] width 519 height 39
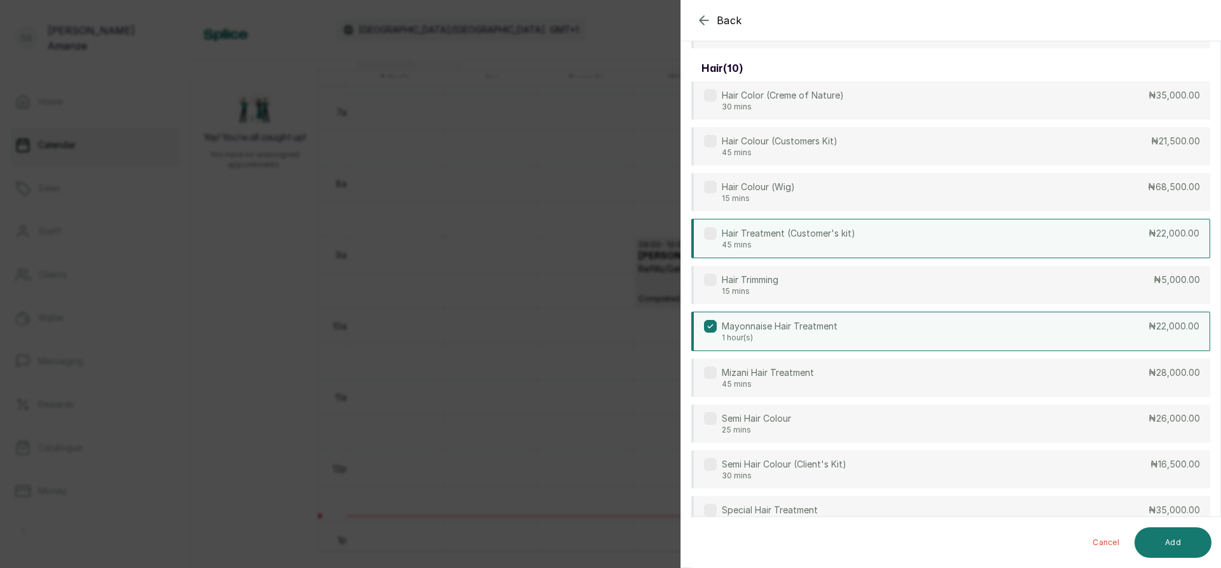
click at [1022, 246] on div "Hair Treatment (Customer's kit) 45 mins ₦22,000.00" at bounding box center [950, 238] width 519 height 39
click at [713, 331] on label at bounding box center [710, 326] width 13 height 13
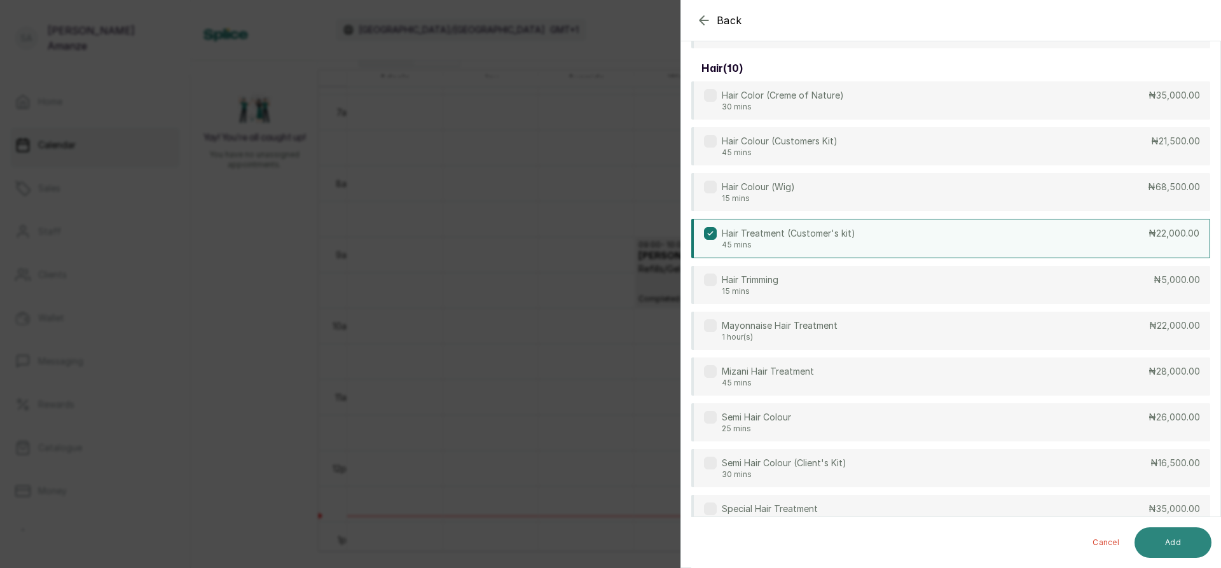
click at [1187, 545] on button "Add" at bounding box center [1172, 542] width 77 height 31
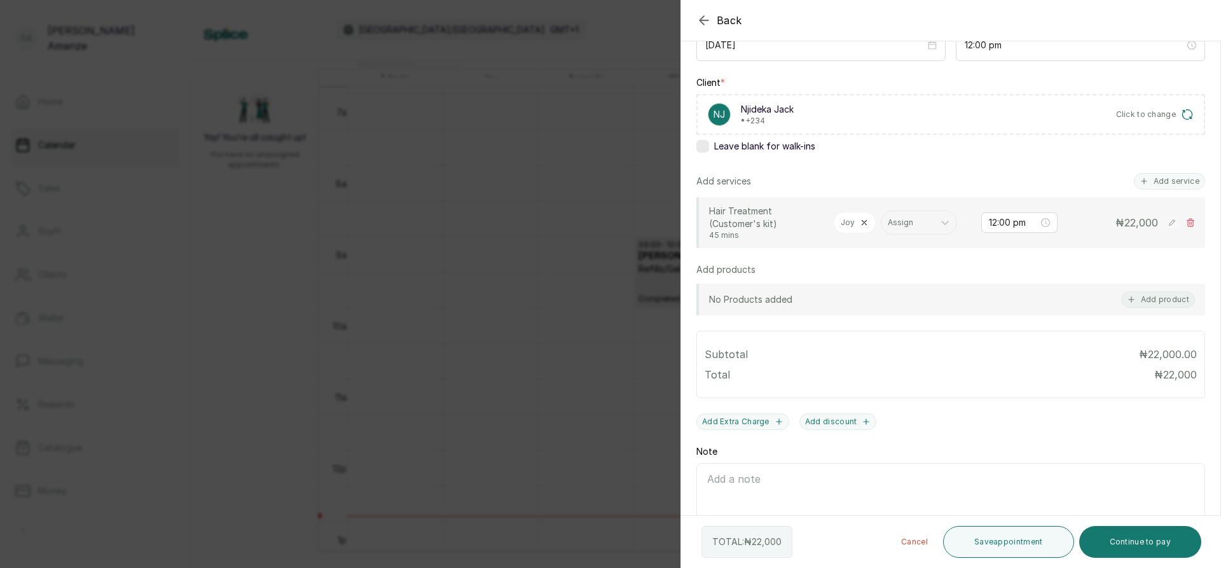
scroll to position [216, 0]
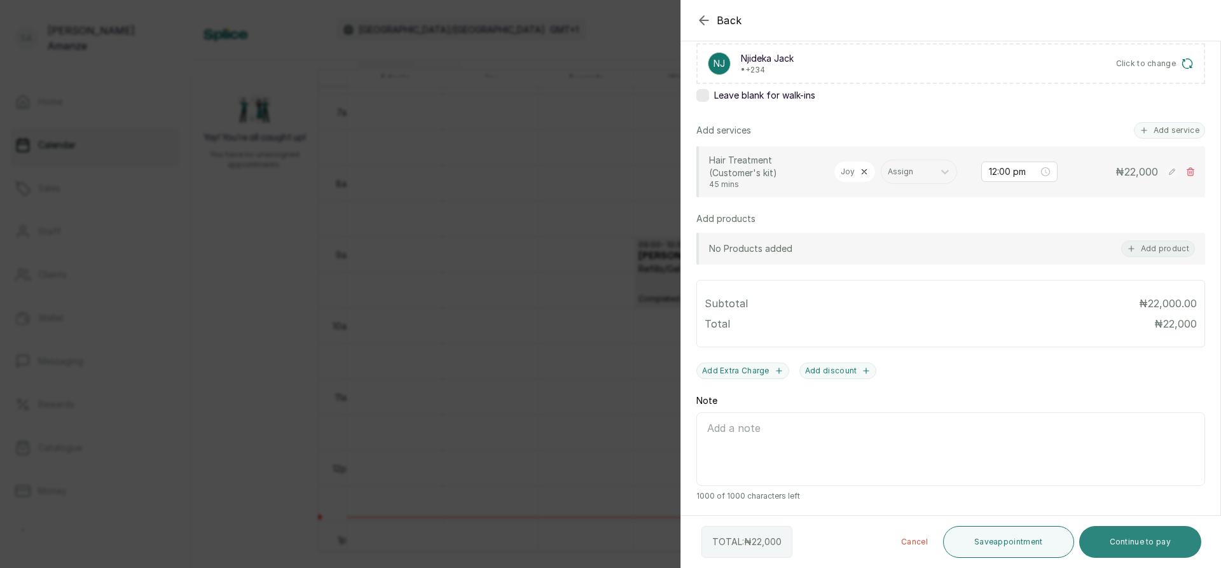
click at [1124, 532] on button "Continue to pay" at bounding box center [1140, 542] width 123 height 32
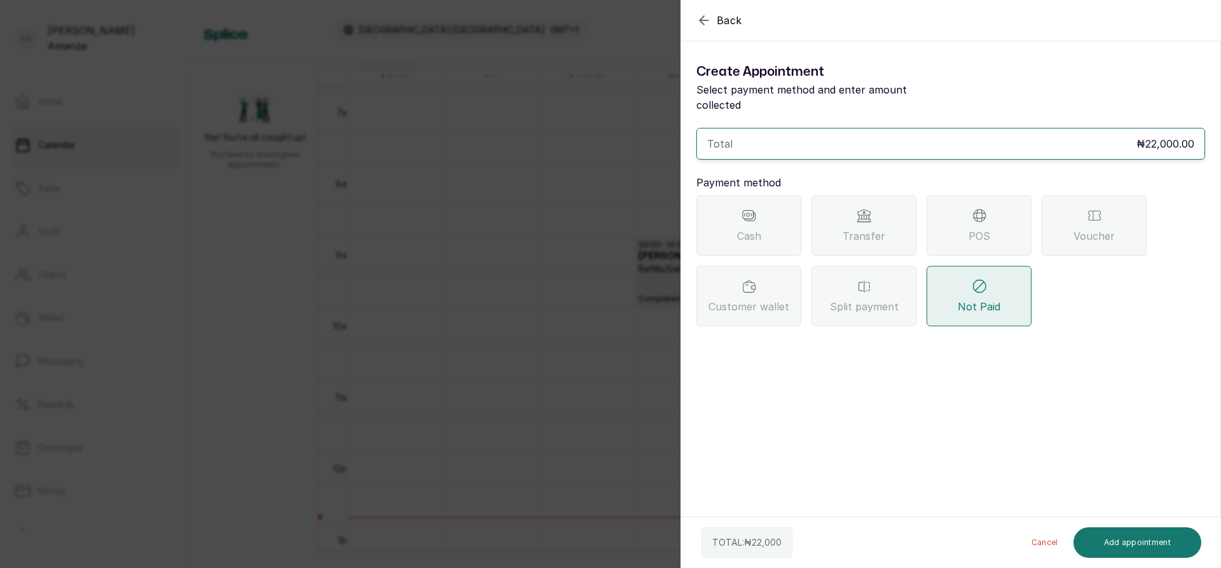
click at [880, 228] on span "Transfer" at bounding box center [864, 235] width 43 height 15
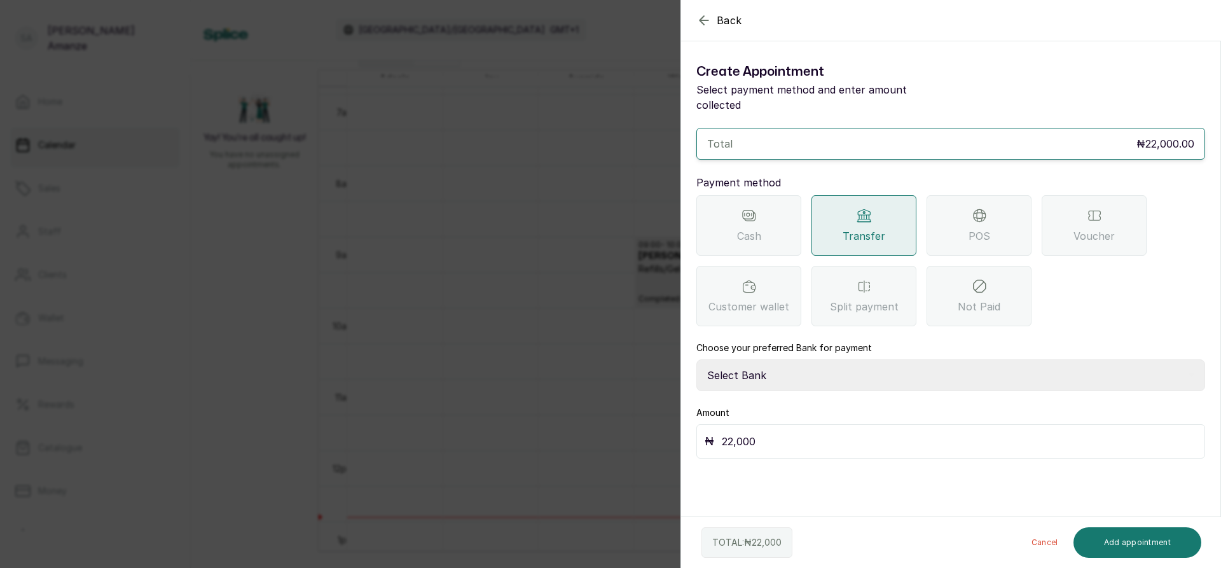
click at [820, 359] on select "Select Bank BARAZAHI LIMITED Access Bank TRACTION/TR BARAZAHI Paystack-Titan Ba…" at bounding box center [950, 375] width 509 height 32
select select "3da602f6-cb5f-407a-81f6-dc86d0307638"
click at [696, 359] on select "Select Bank BARAZAHI LIMITED Access Bank TRACTION/TR BARAZAHI Paystack-Titan Ba…" at bounding box center [950, 375] width 509 height 32
click at [1143, 545] on button "Add appointment" at bounding box center [1137, 542] width 128 height 31
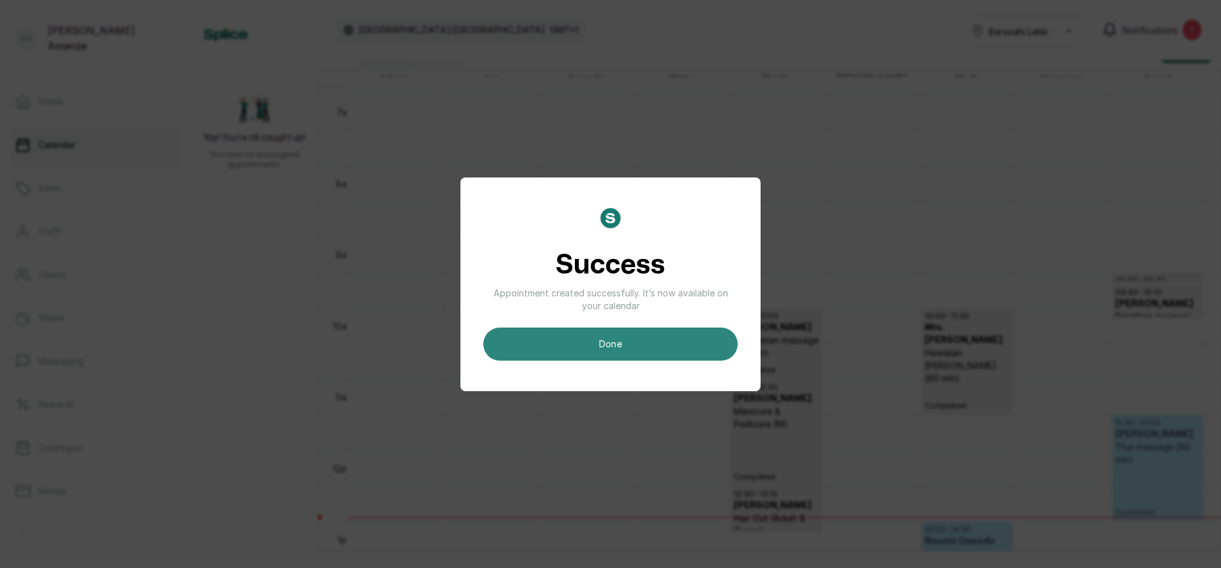
click at [623, 347] on button "done" at bounding box center [610, 343] width 254 height 33
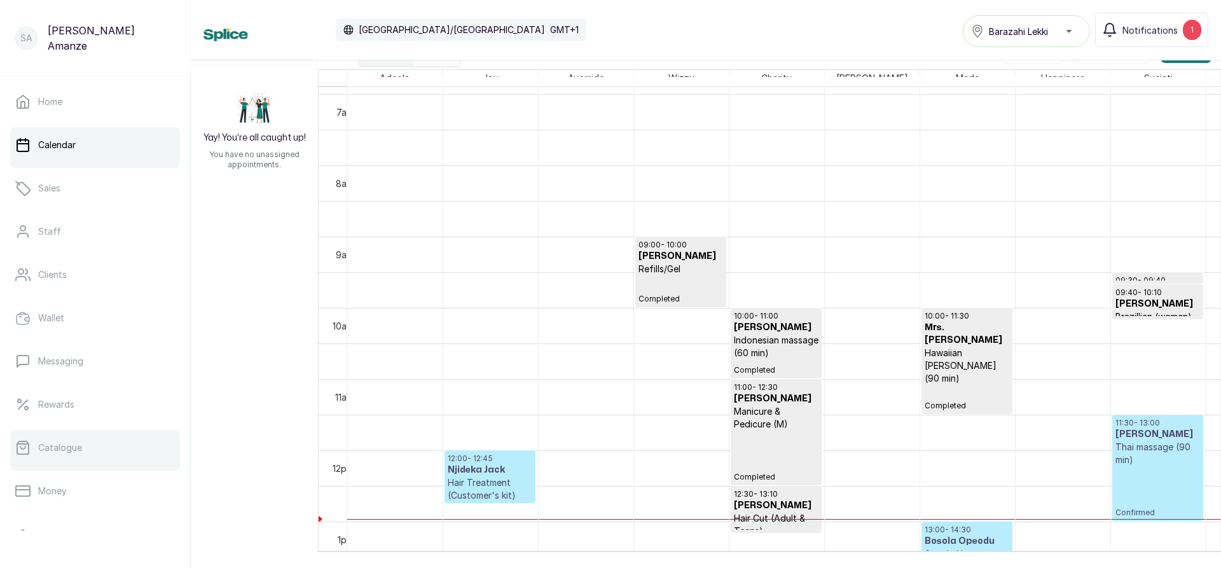
click at [80, 454] on link "Catalogue" at bounding box center [95, 448] width 170 height 36
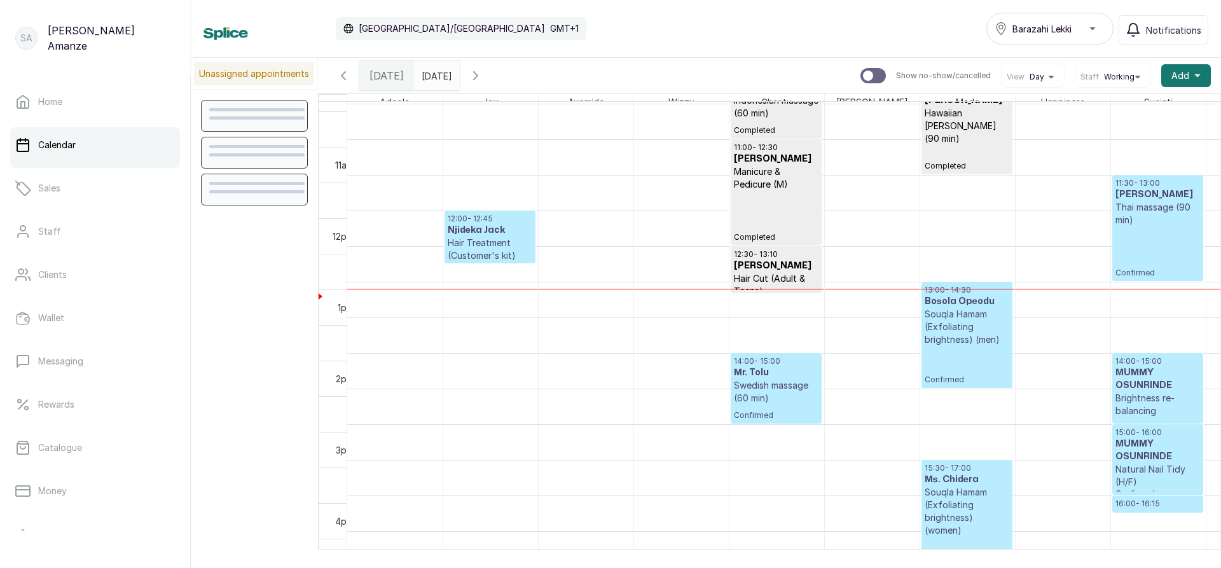
scroll to position [746, 0]
click at [1155, 261] on p "Confirmed" at bounding box center [1157, 252] width 85 height 52
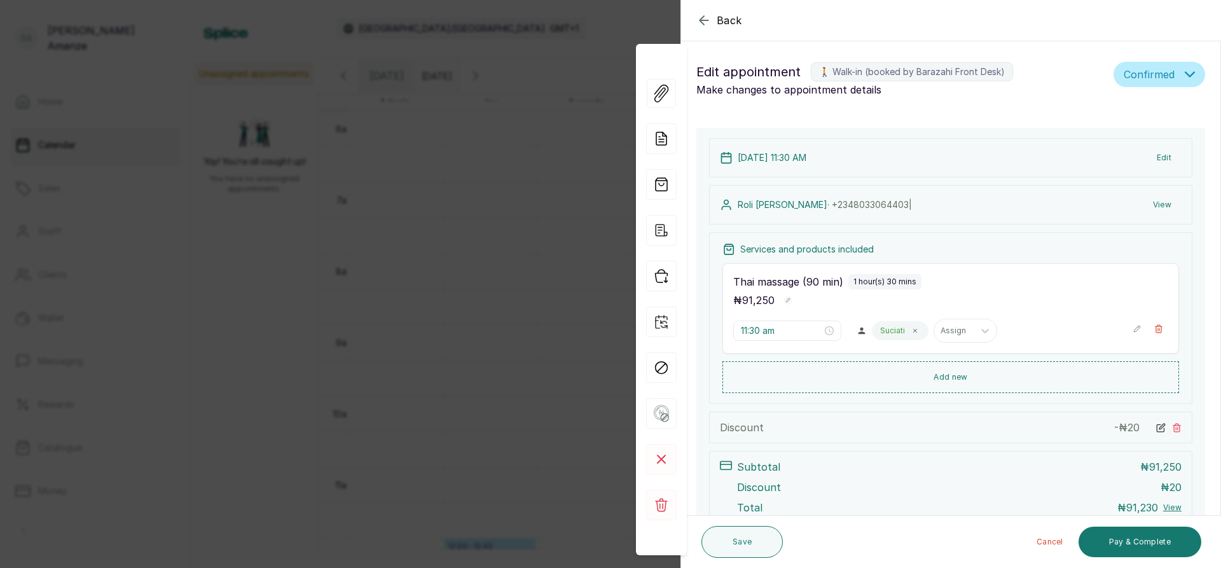
scroll to position [107, 0]
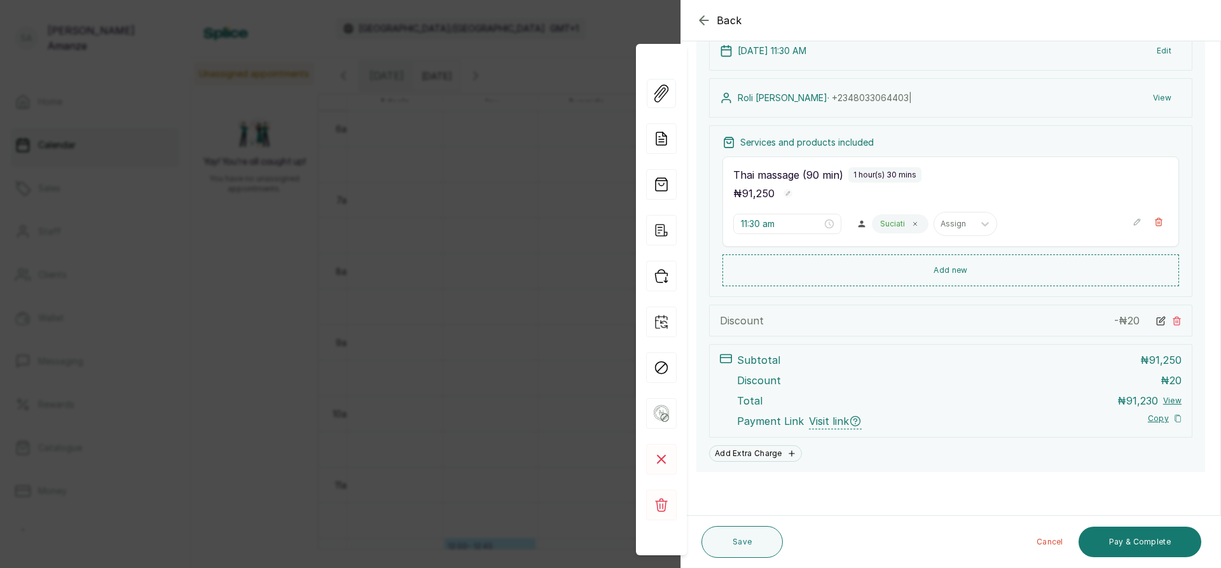
click at [1156, 320] on icon at bounding box center [1161, 321] width 10 height 10
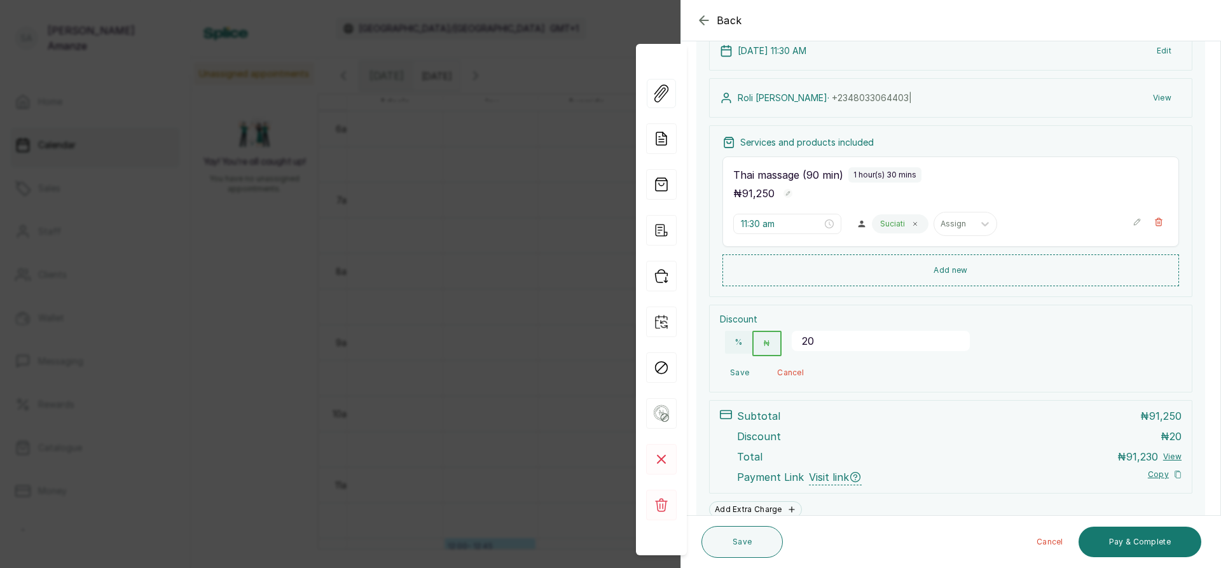
click at [842, 344] on input "20" at bounding box center [881, 341] width 178 height 20
click at [746, 343] on button "%" at bounding box center [738, 342] width 27 height 23
click at [837, 345] on input "20" at bounding box center [881, 341] width 178 height 20
type input "2"
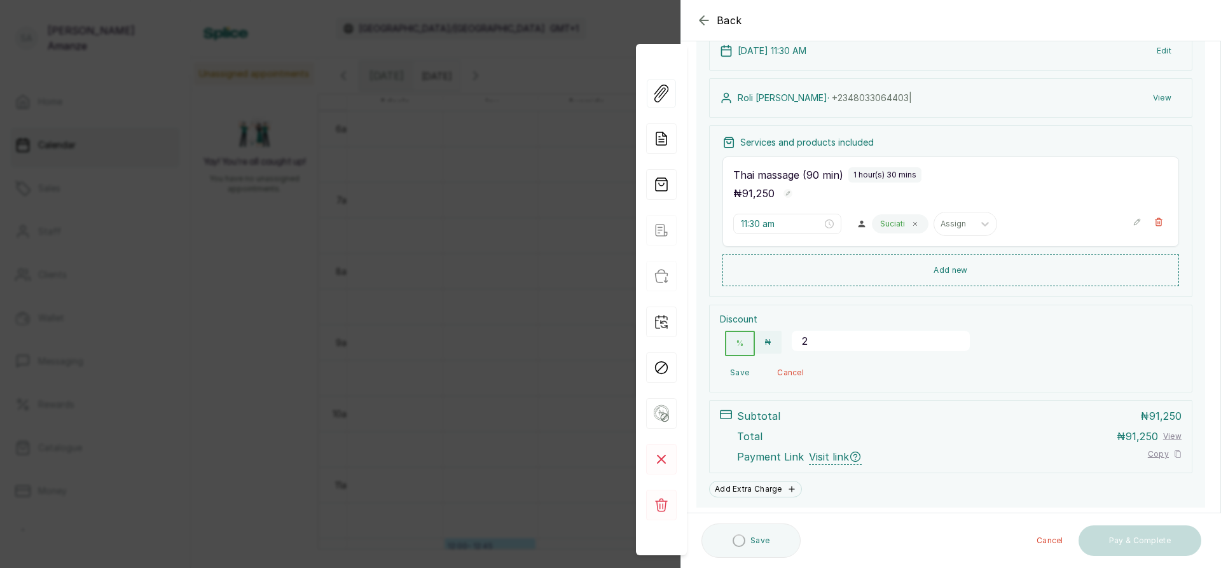
type input "20"
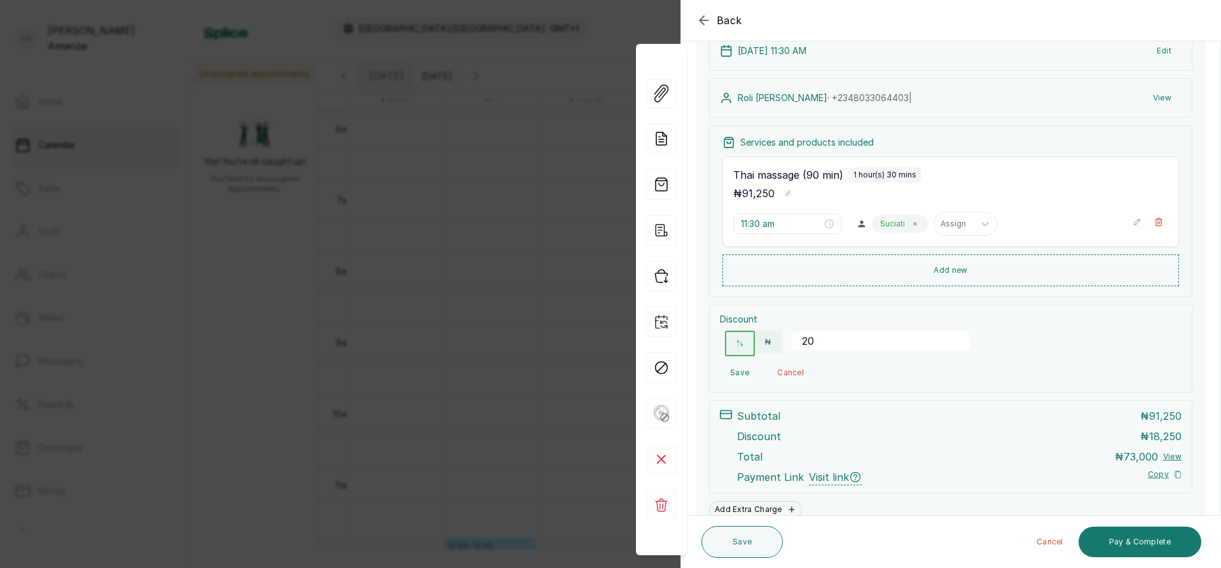
click at [743, 372] on button "Save" at bounding box center [739, 372] width 39 height 23
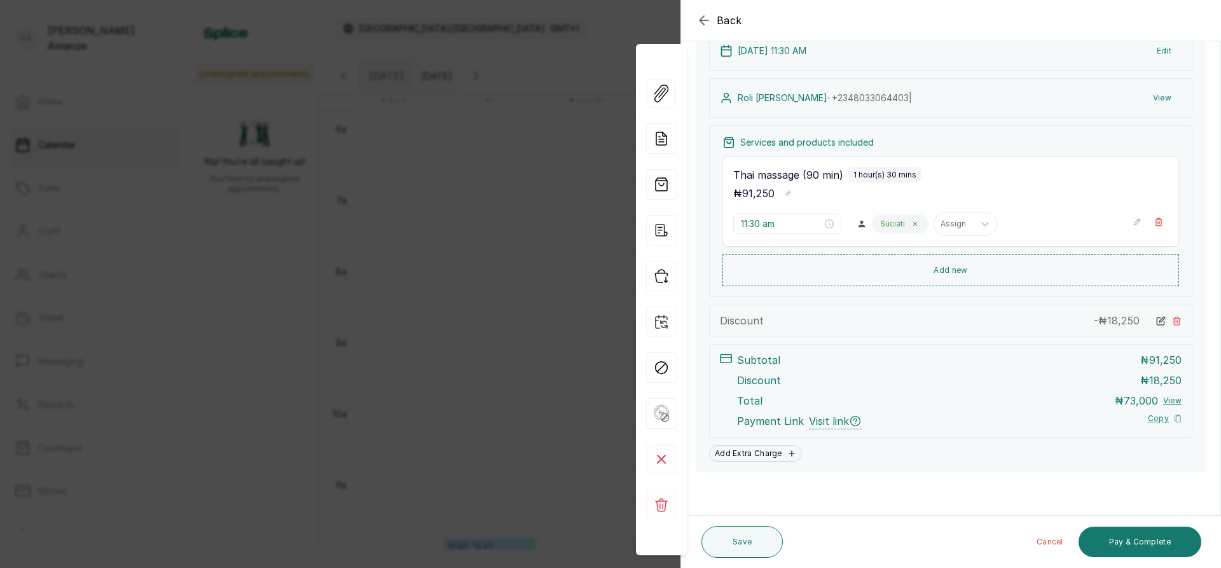
scroll to position [108, 0]
click at [1157, 541] on button "Pay & Complete" at bounding box center [1140, 542] width 123 height 31
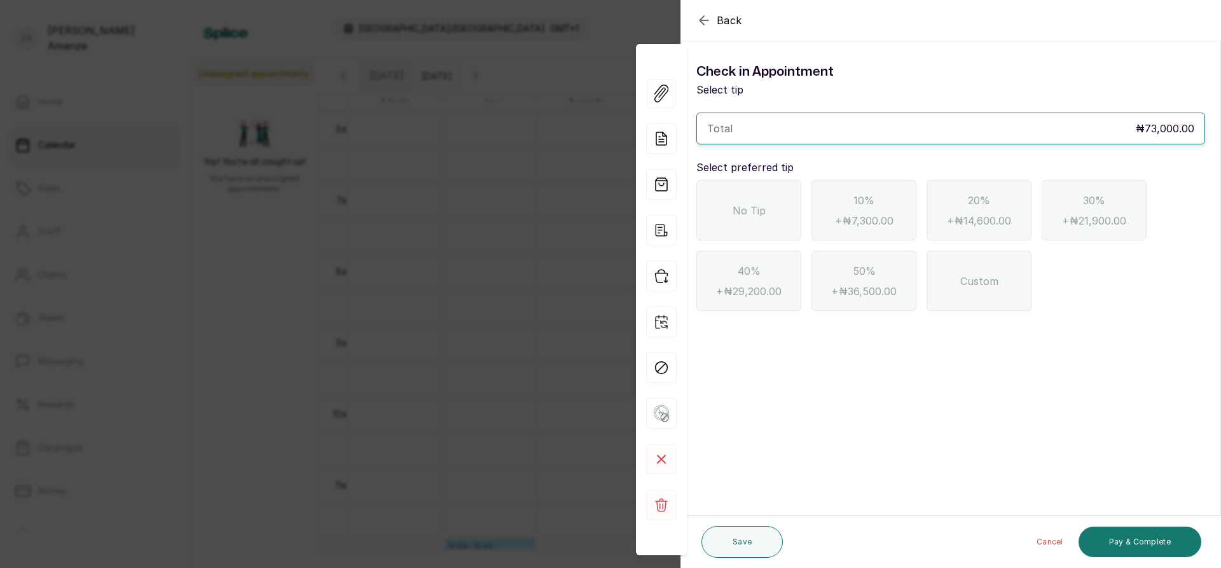
click at [745, 213] on span "No Tip" at bounding box center [749, 210] width 33 height 15
click at [1134, 534] on button "Pay & Complete" at bounding box center [1140, 542] width 123 height 31
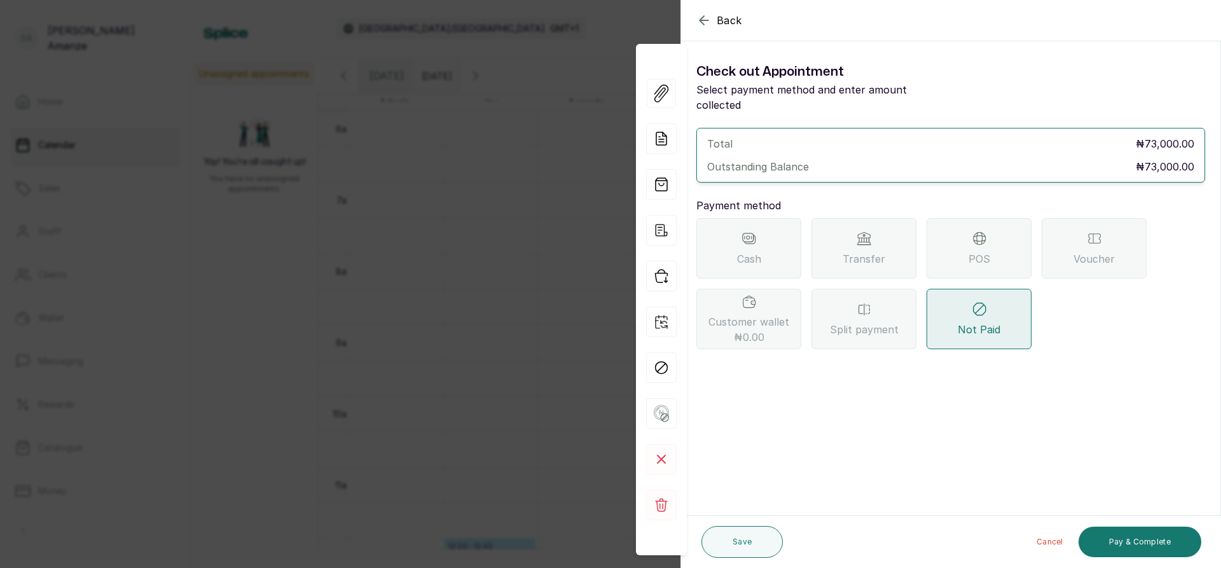
click at [1080, 251] on span "Voucher" at bounding box center [1093, 258] width 41 height 15
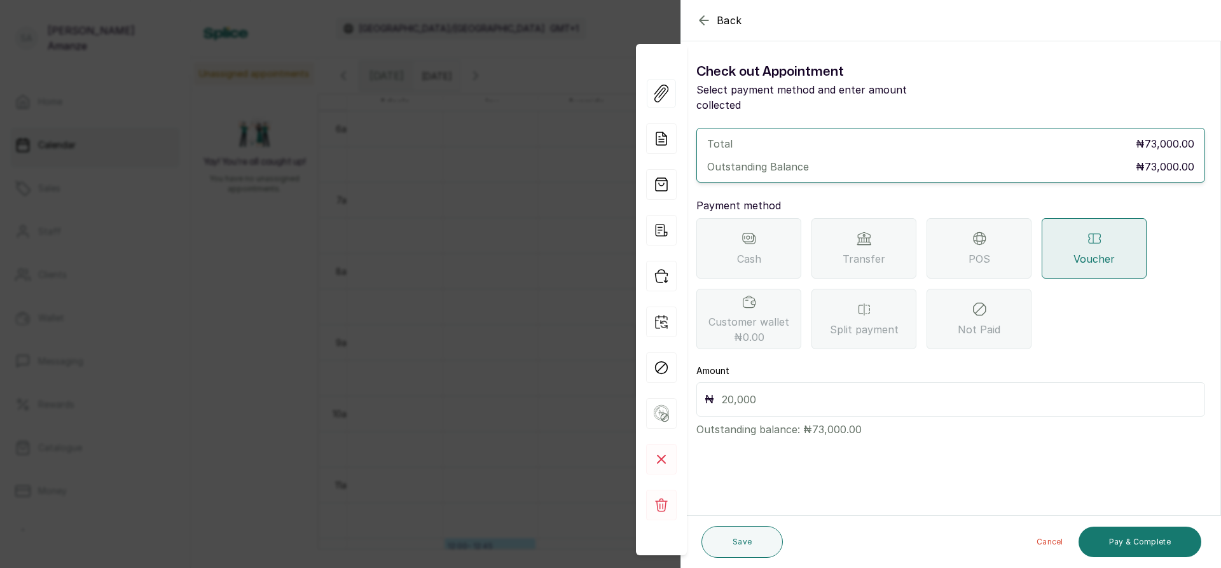
click at [790, 390] on input "text" at bounding box center [959, 399] width 475 height 18
type input "73,000"
click at [1166, 538] on button "Pay & Complete" at bounding box center [1140, 542] width 123 height 31
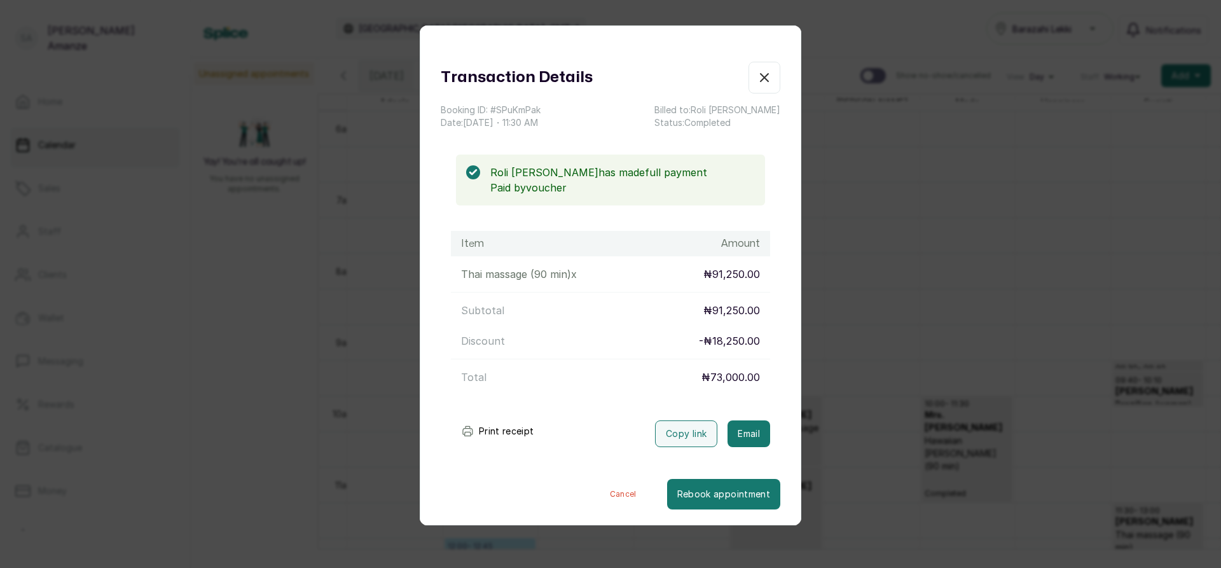
click at [616, 491] on button "Cancel" at bounding box center [623, 494] width 88 height 31
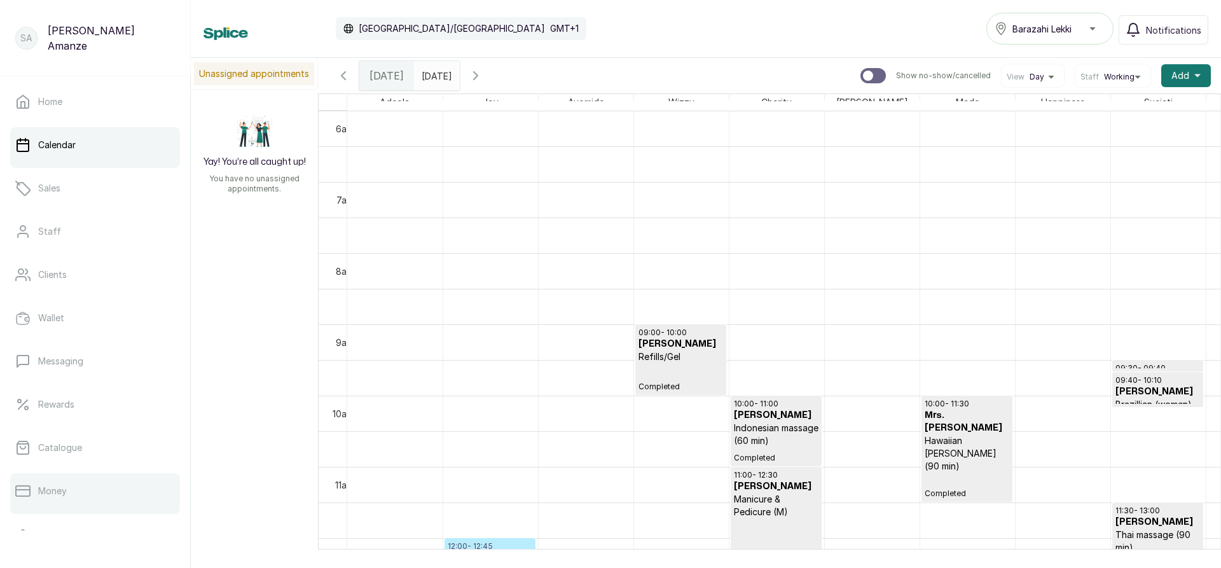
click at [76, 486] on link "Money" at bounding box center [95, 491] width 170 height 36
